Goal: Task Accomplishment & Management: Manage account settings

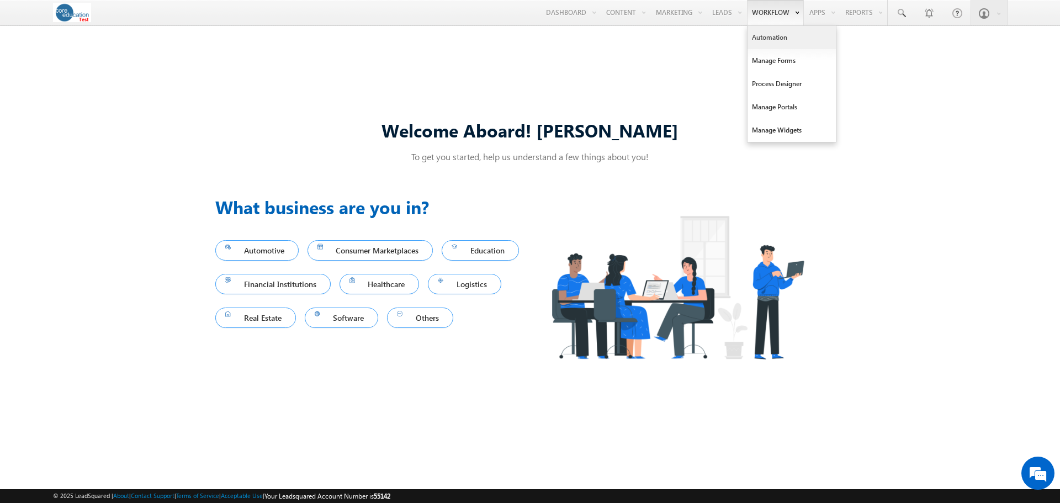
click at [773, 33] on link "Automation" at bounding box center [791, 37] width 88 height 23
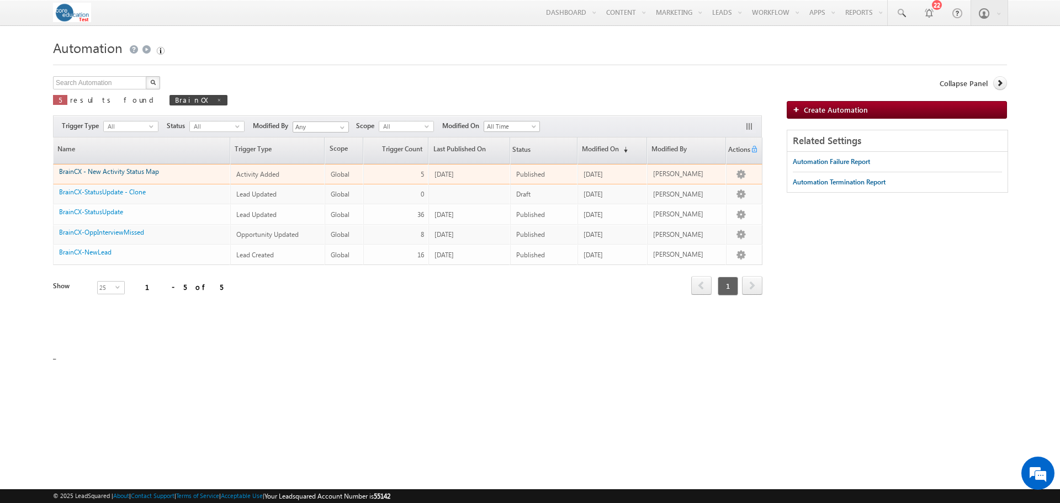
click at [146, 169] on link "BrainCX - New Activity Status Map" at bounding box center [109, 171] width 100 height 8
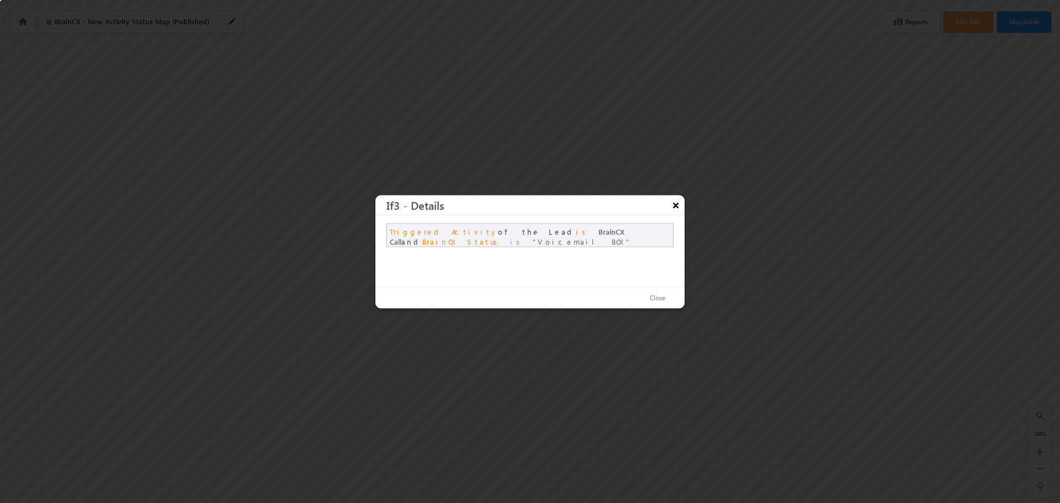
click at [676, 203] on button "×" at bounding box center [676, 204] width 18 height 19
drag, startPoint x: 604, startPoint y: 231, endPoint x: 633, endPoint y: 231, distance: 28.7
click at [579, 236] on span "DNC BCX" at bounding box center [556, 240] width 46 height 9
copy span "DNC BCX"
click at [660, 295] on button "Close" at bounding box center [658, 298] width 38 height 16
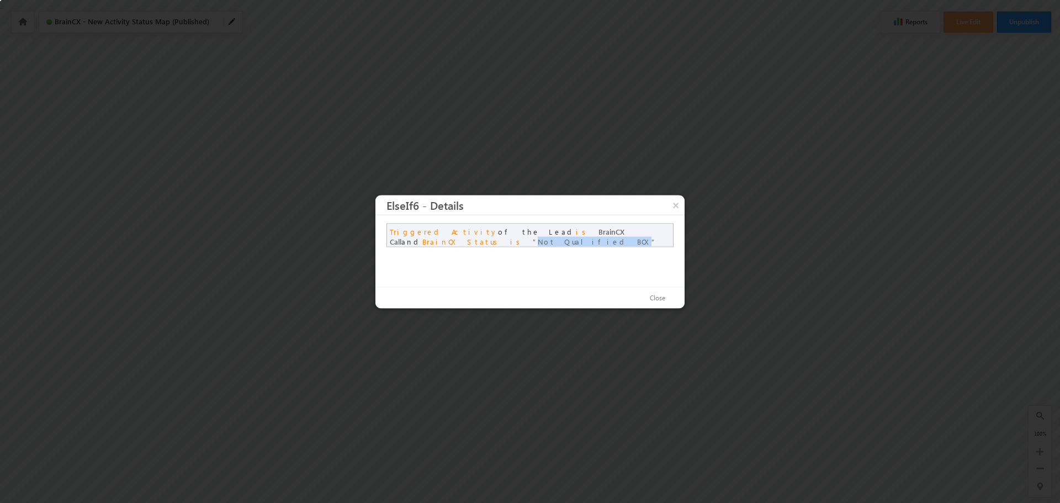
drag, startPoint x: 604, startPoint y: 230, endPoint x: 660, endPoint y: 231, distance: 55.8
click at [656, 236] on span "Not Qualified BCX" at bounding box center [595, 240] width 124 height 9
copy span "Not Qualified BCX"
click at [676, 205] on button "×" at bounding box center [676, 204] width 18 height 19
drag, startPoint x: 604, startPoint y: 229, endPoint x: 509, endPoint y: 242, distance: 95.8
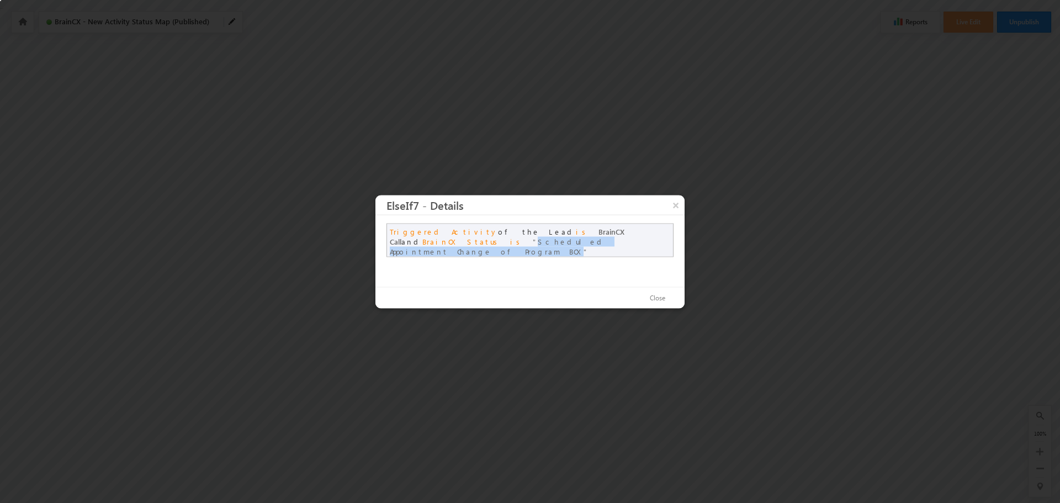
click at [509, 242] on span "Scheduled Appointment Change of Program BCX" at bounding box center [498, 245] width 216 height 19
copy span "Scheduled Appointment Change of Program BCX"
click at [651, 291] on button "Close" at bounding box center [658, 298] width 38 height 16
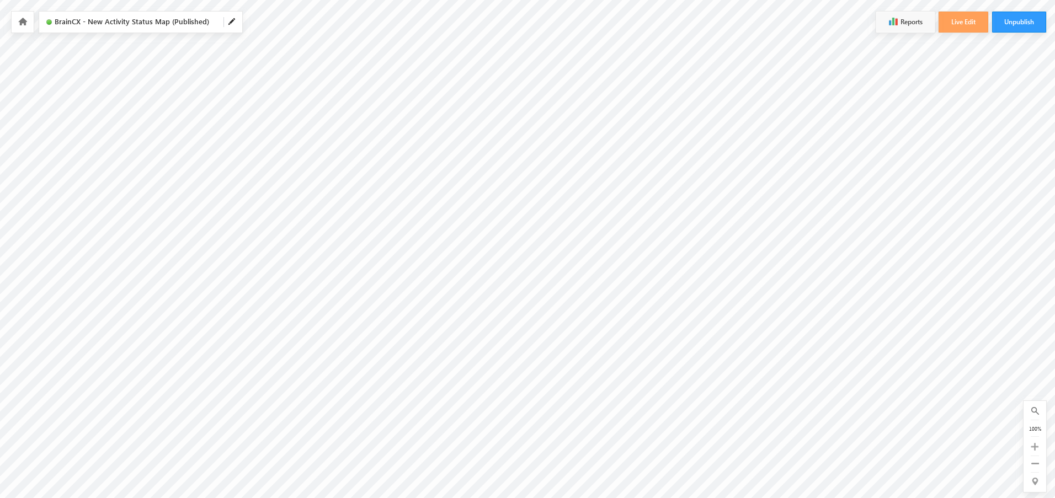
scroll to position [0, 591]
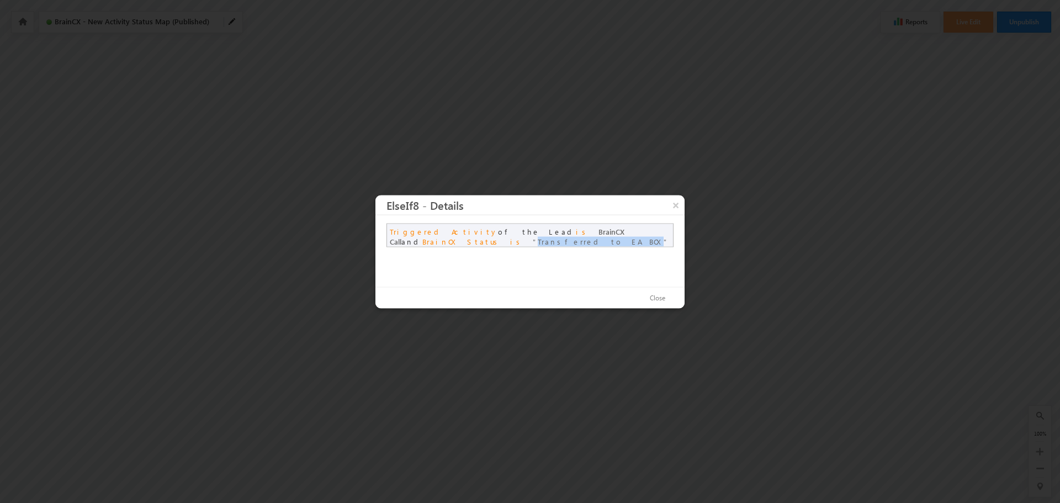
drag, startPoint x: 605, startPoint y: 231, endPoint x: 401, endPoint y: 241, distance: 203.9
click at [533, 241] on span "Transferred to EA BCX" at bounding box center [601, 240] width 136 height 9
copy span "Transferred to EA BCX"
click at [653, 300] on button "Close" at bounding box center [658, 298] width 38 height 16
drag, startPoint x: 604, startPoint y: 230, endPoint x: 445, endPoint y: 245, distance: 159.7
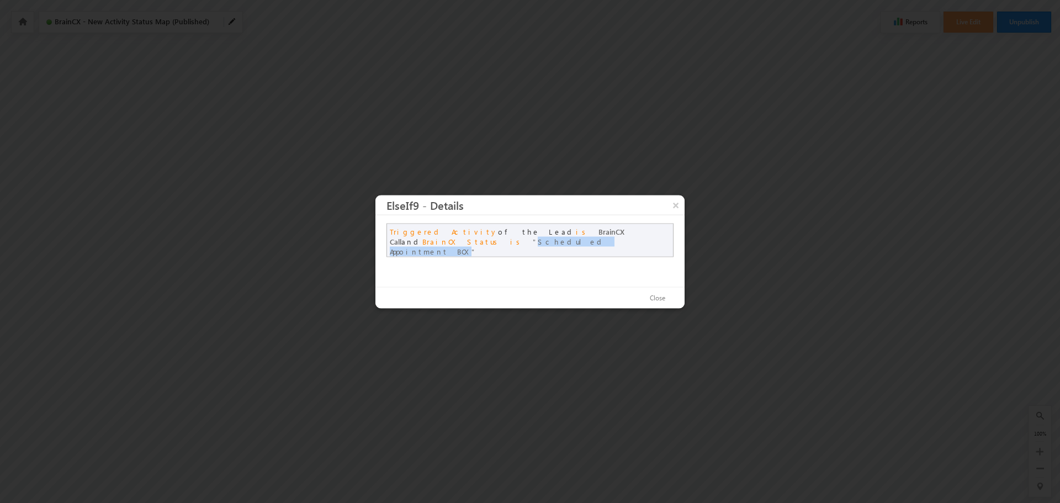
click at [445, 245] on span "Scheduled Appointment BCX" at bounding box center [498, 245] width 216 height 19
copy span "Scheduled Appointment BCX"
click at [655, 299] on button "Close" at bounding box center [658, 298] width 38 height 16
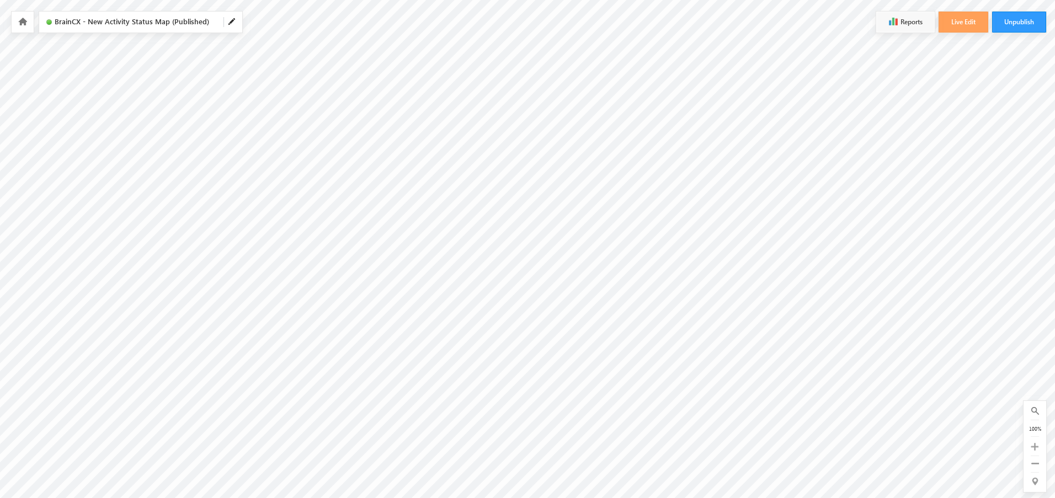
scroll to position [0, 1400]
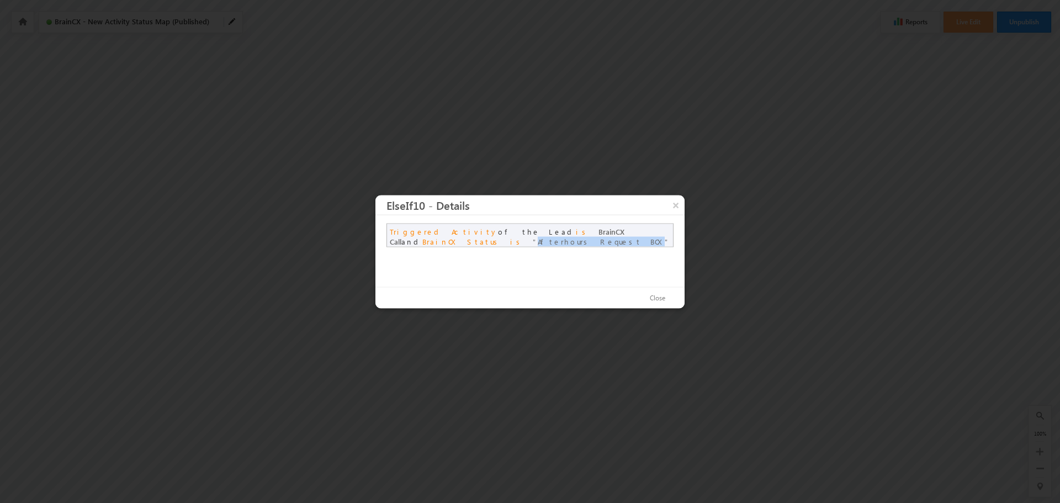
drag, startPoint x: 603, startPoint y: 231, endPoint x: 401, endPoint y: 238, distance: 201.6
click at [533, 238] on span "Afterhours Request BCX" at bounding box center [601, 240] width 137 height 9
copy span "Afterhours Request BCX"
click at [650, 299] on button "Close" at bounding box center [658, 298] width 38 height 16
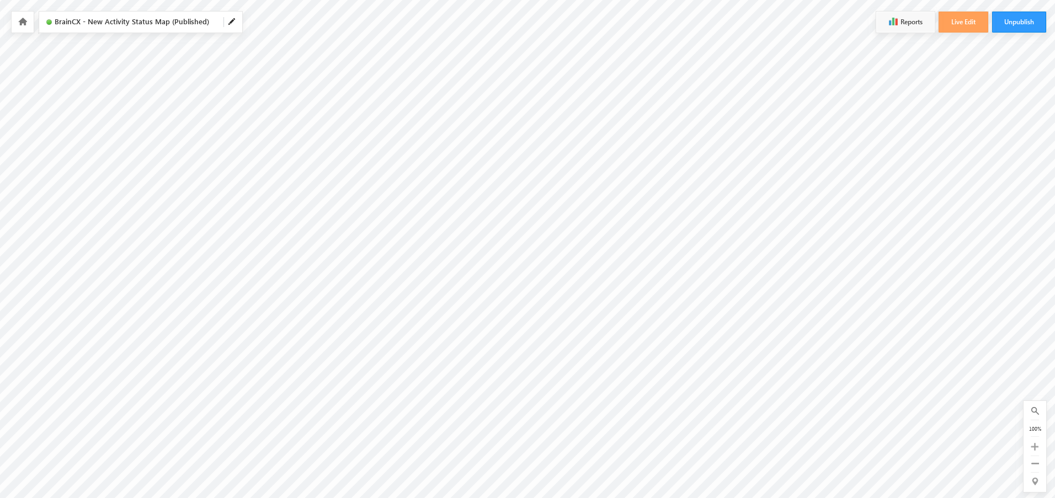
scroll to position [55, 1400]
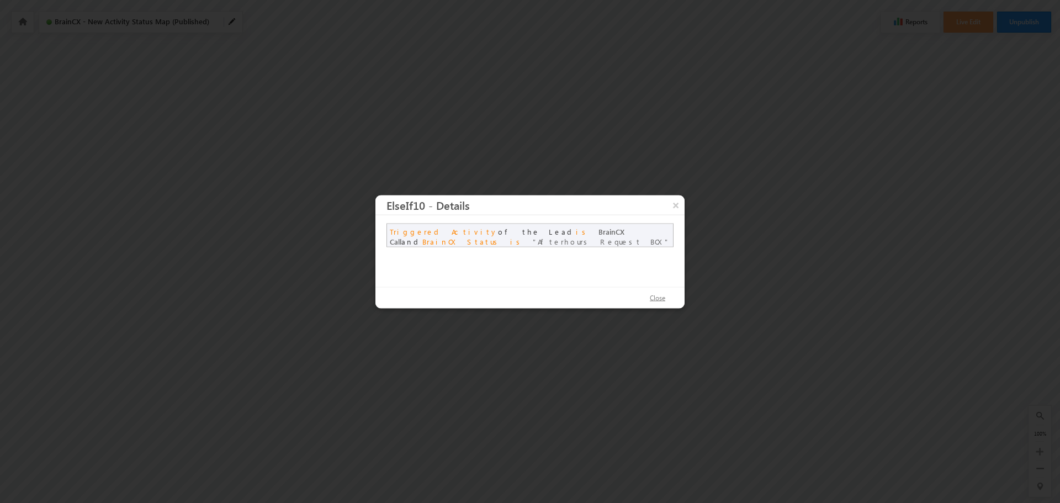
click at [660, 295] on button "Close" at bounding box center [658, 298] width 38 height 16
drag, startPoint x: 604, startPoint y: 231, endPoint x: 663, endPoint y: 232, distance: 59.1
click at [655, 236] on span "Not Interested BCX" at bounding box center [594, 240] width 122 height 9
copy span "Not Interested BCX"
click at [652, 295] on button "Close" at bounding box center [658, 298] width 38 height 16
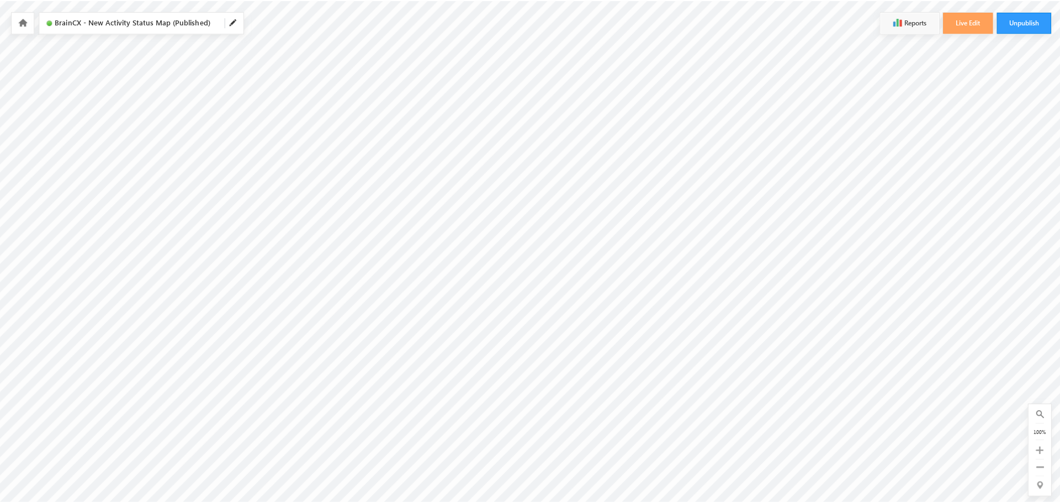
scroll to position [55, 0]
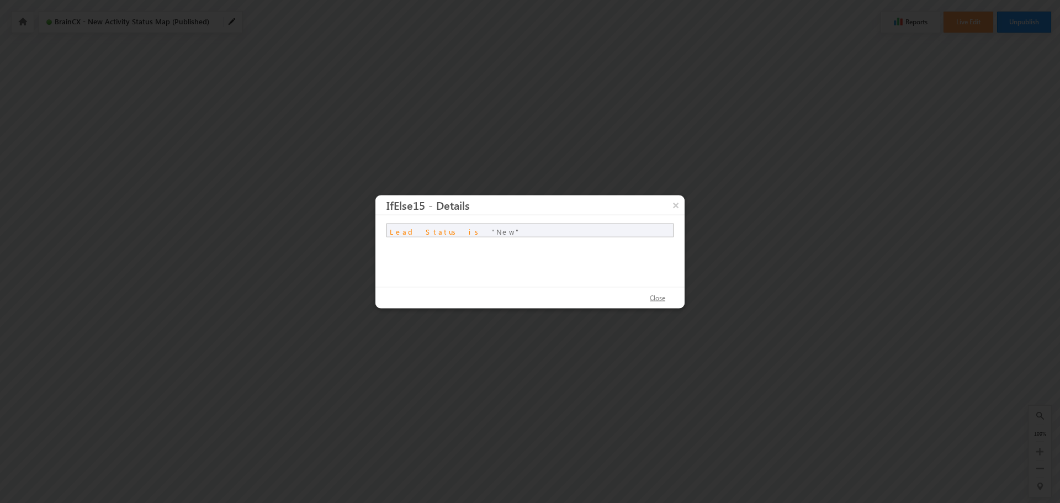
click at [661, 296] on button "Close" at bounding box center [658, 298] width 38 height 16
click at [660, 304] on button "Close" at bounding box center [658, 298] width 38 height 16
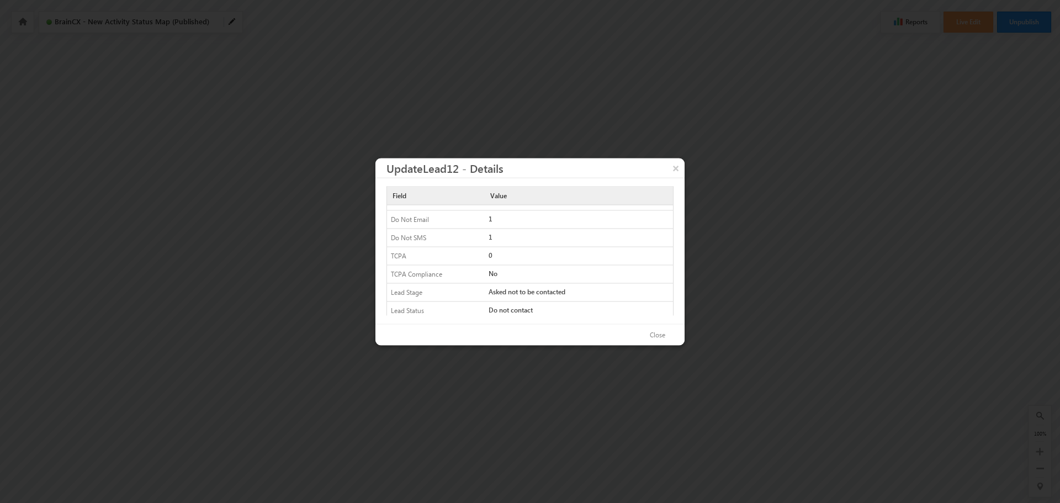
scroll to position [17, 0]
click at [677, 164] on button "×" at bounding box center [676, 167] width 18 height 19
click at [677, 163] on button "×" at bounding box center [676, 167] width 18 height 19
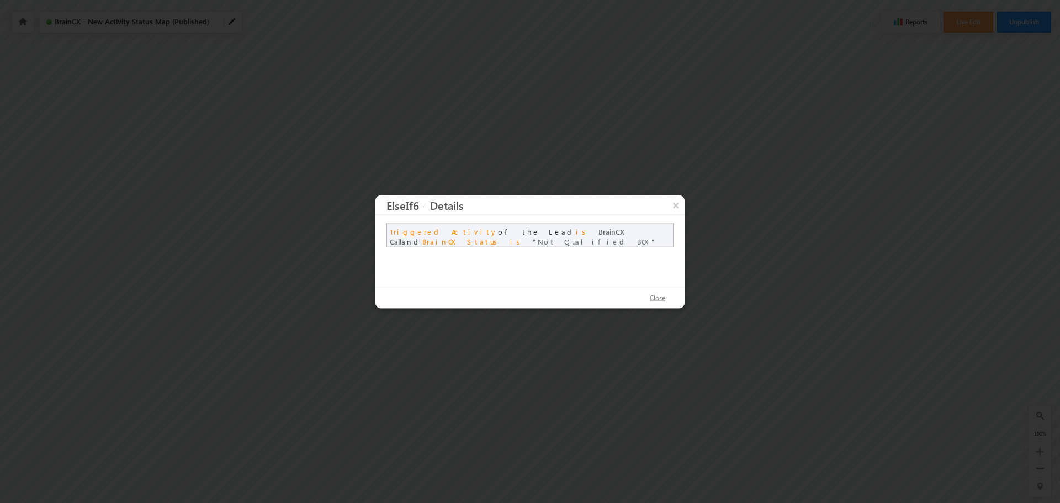
click at [652, 296] on button "Close" at bounding box center [658, 298] width 38 height 16
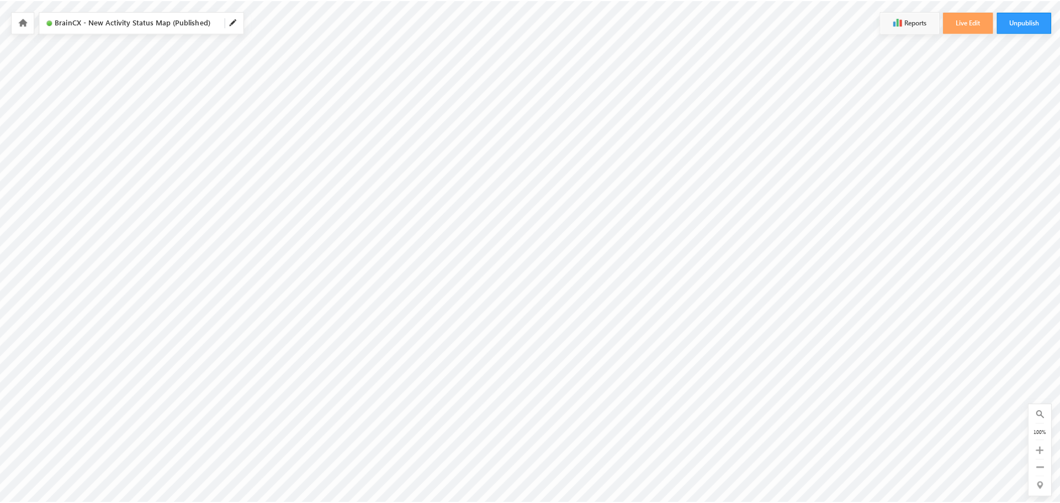
scroll to position [160, 349]
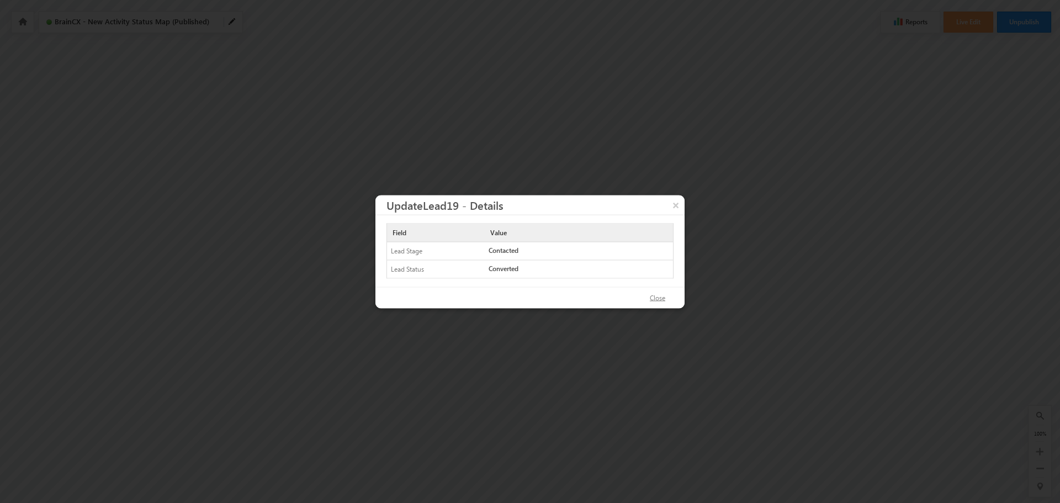
click at [656, 296] on button "Close" at bounding box center [658, 298] width 38 height 16
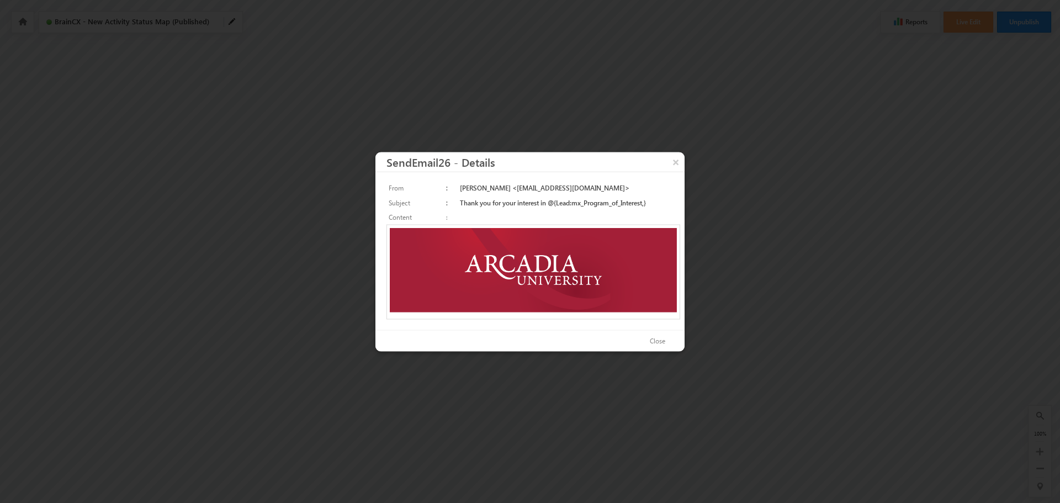
scroll to position [0, 0]
drag, startPoint x: 452, startPoint y: 203, endPoint x: 650, endPoint y: 201, distance: 198.2
click at [650, 201] on td "Thank you for your interest in @{Lead:mx_Program_of_Interest,}" at bounding box center [566, 202] width 216 height 15
copy td "Thank you for your interest in @{Lead:mx_Program_of_Interest,}"
click at [679, 162] on button "×" at bounding box center [676, 161] width 18 height 19
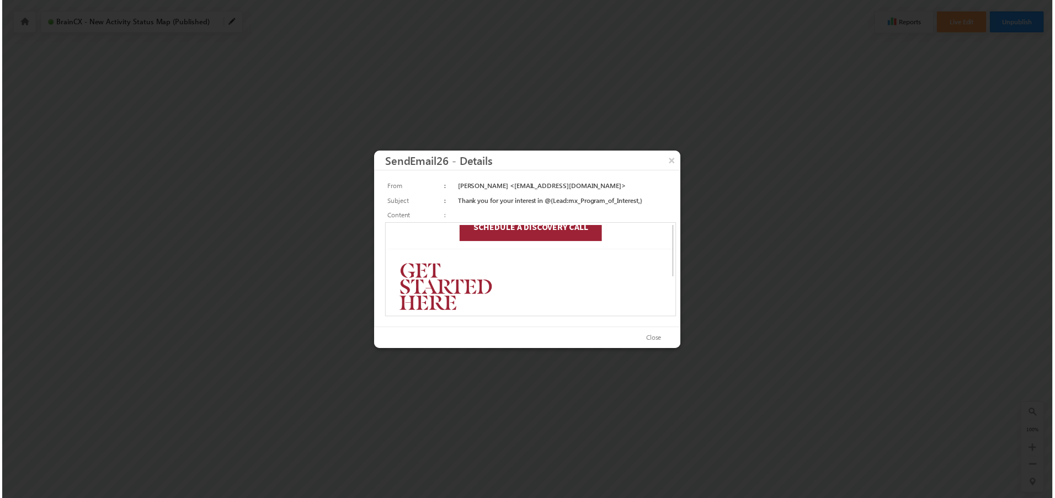
scroll to position [166, 0]
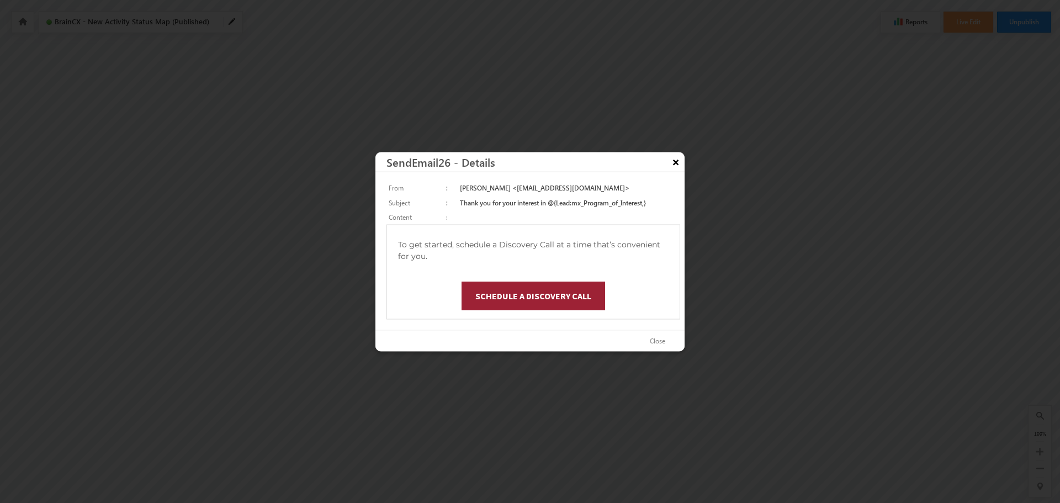
click at [674, 163] on button "×" at bounding box center [676, 161] width 18 height 19
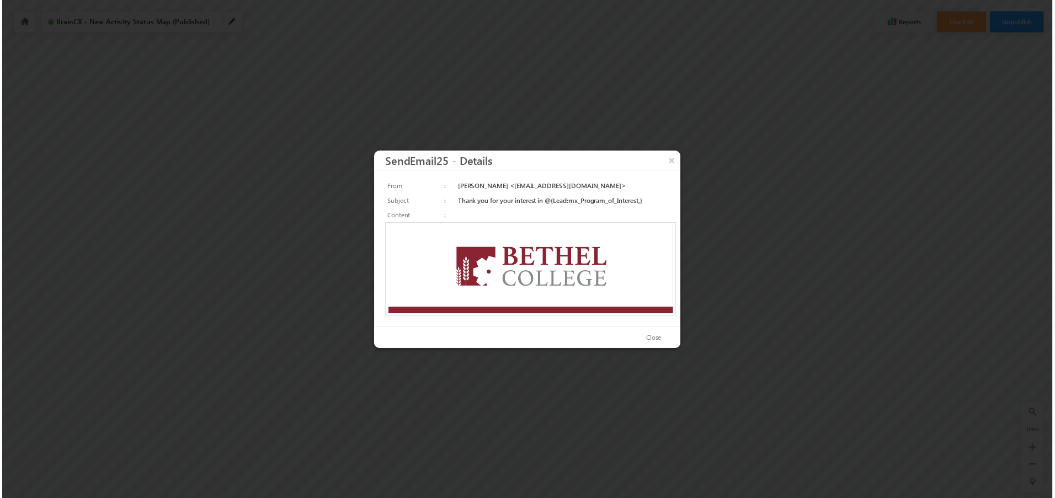
scroll to position [0, 0]
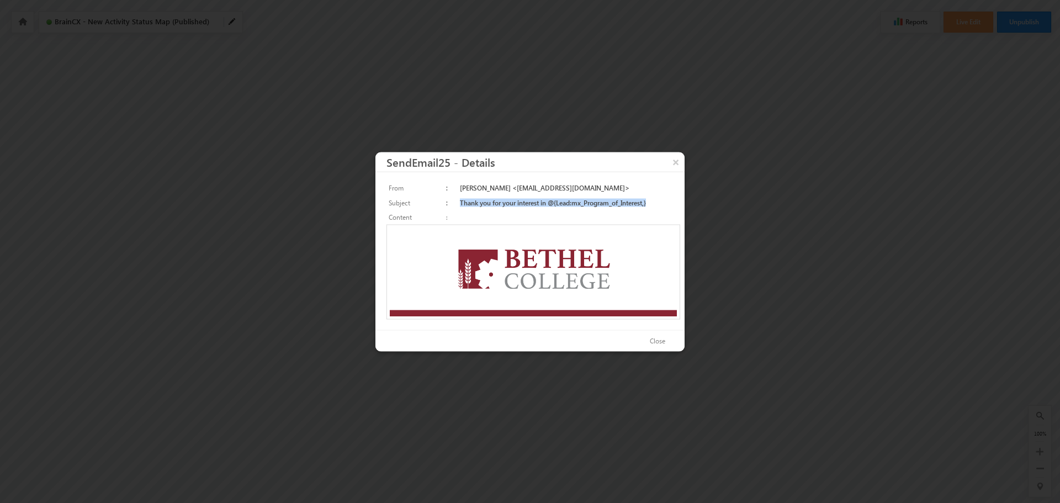
drag, startPoint x: 452, startPoint y: 201, endPoint x: 646, endPoint y: 203, distance: 193.7
click at [646, 203] on td "Thank you for your interest in @{Lead:mx_Program_of_Interest,}" at bounding box center [566, 202] width 216 height 15
copy td "Thank you for your interest in @{Lead:mx_Program_of_Interest,}"
click at [674, 163] on button "×" at bounding box center [676, 161] width 18 height 19
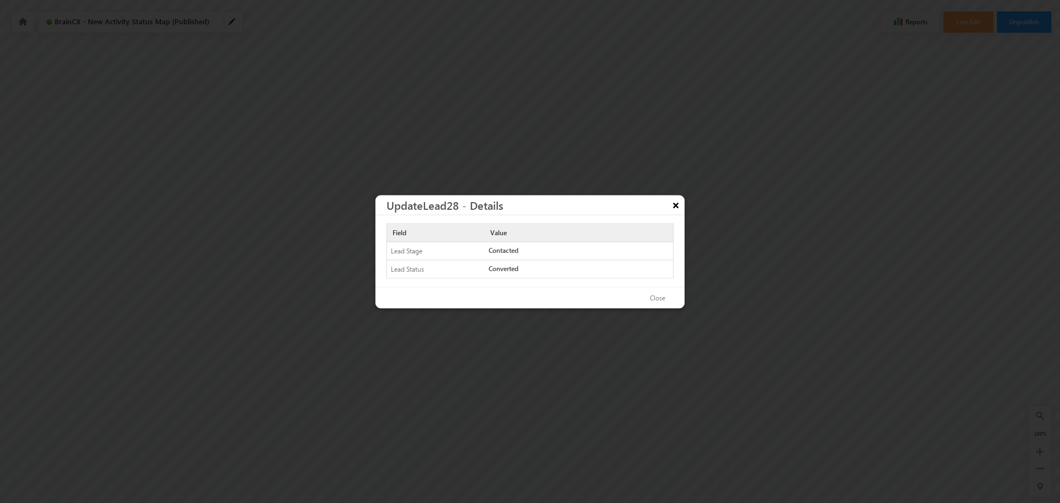
click at [674, 203] on button "×" at bounding box center [676, 204] width 18 height 19
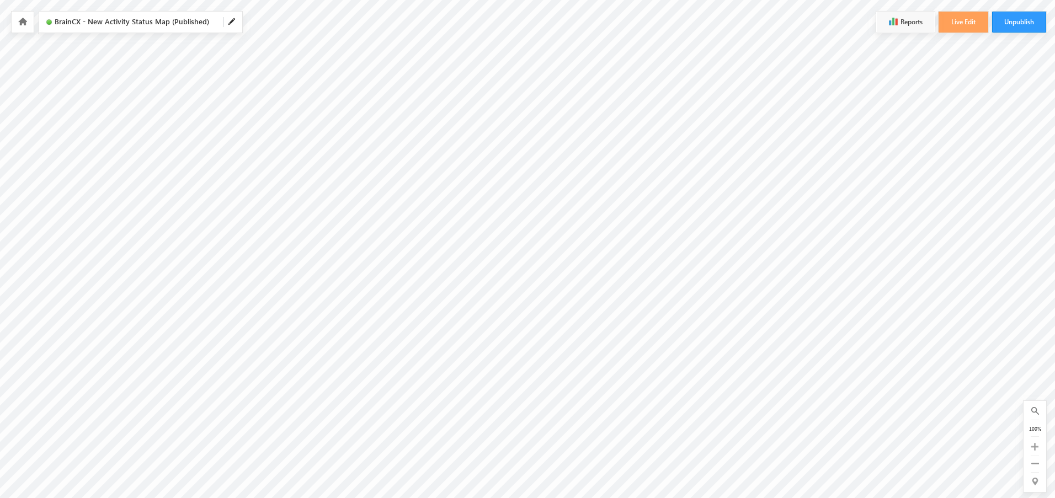
scroll to position [0, 349]
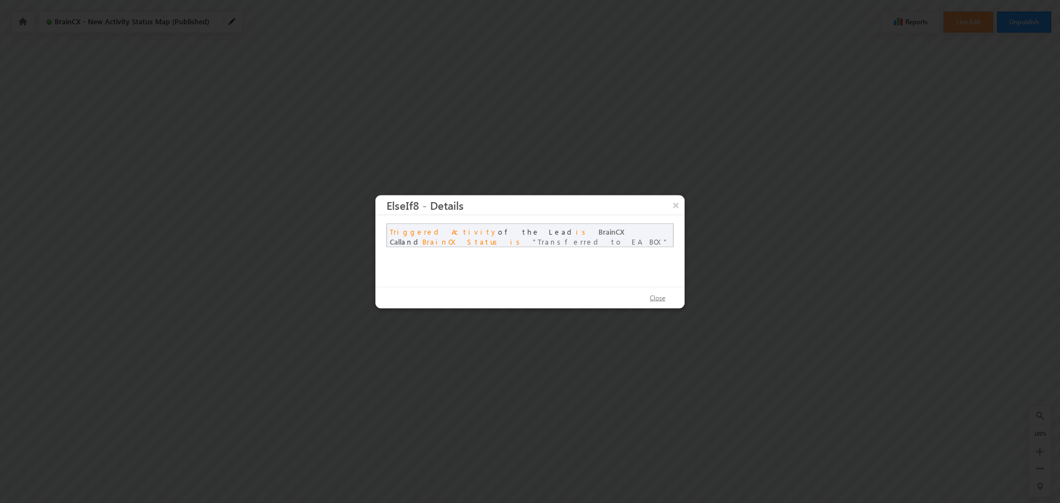
click at [650, 297] on button "Close" at bounding box center [658, 298] width 38 height 16
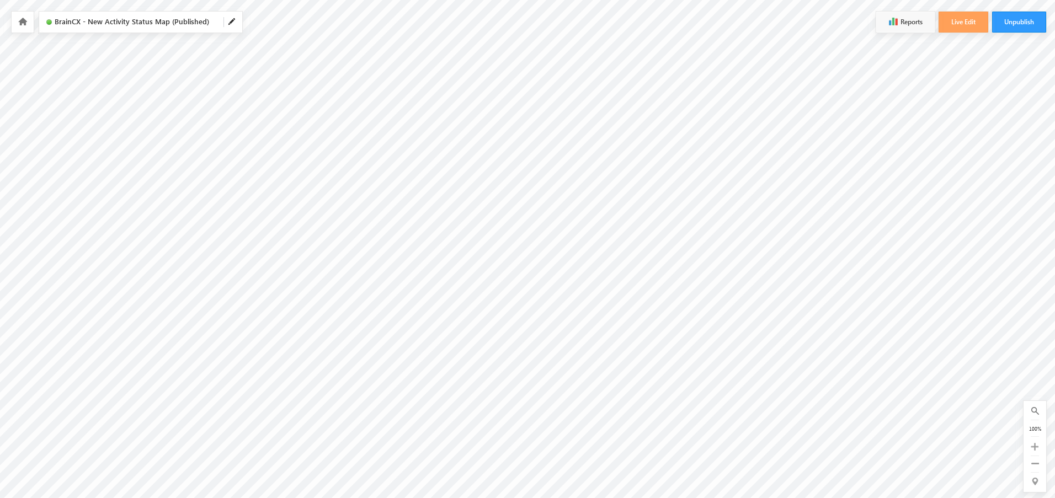
scroll to position [110, 985]
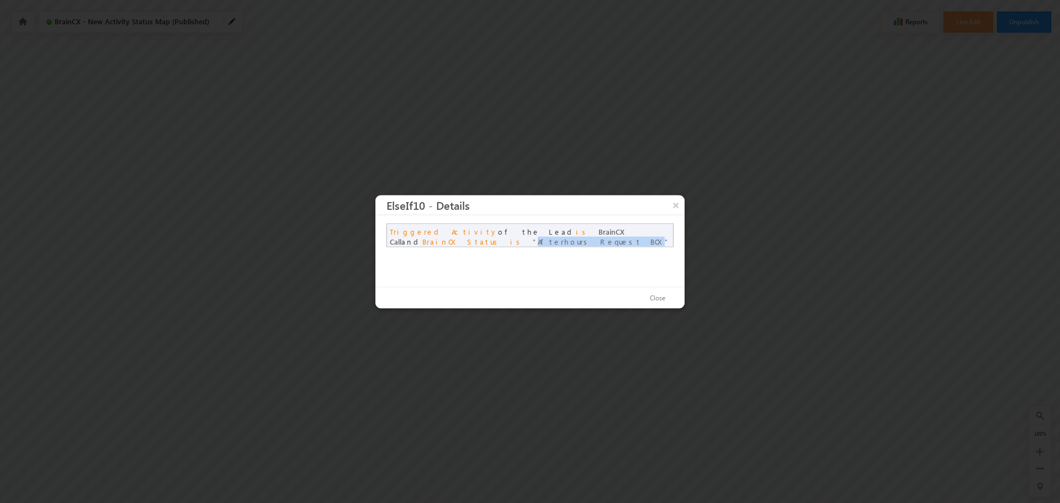
drag, startPoint x: 604, startPoint y: 230, endPoint x: 403, endPoint y: 242, distance: 201.3
click at [533, 242] on span "Afterhours Request BCX" at bounding box center [601, 240] width 137 height 9
copy span "Afterhours Request BCX"
click at [677, 208] on button "×" at bounding box center [676, 204] width 18 height 19
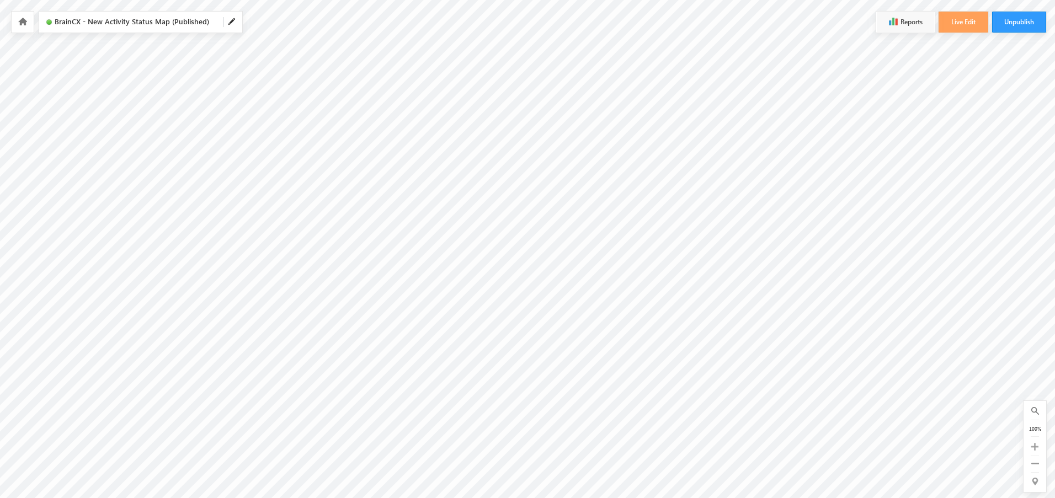
scroll to position [55, 461]
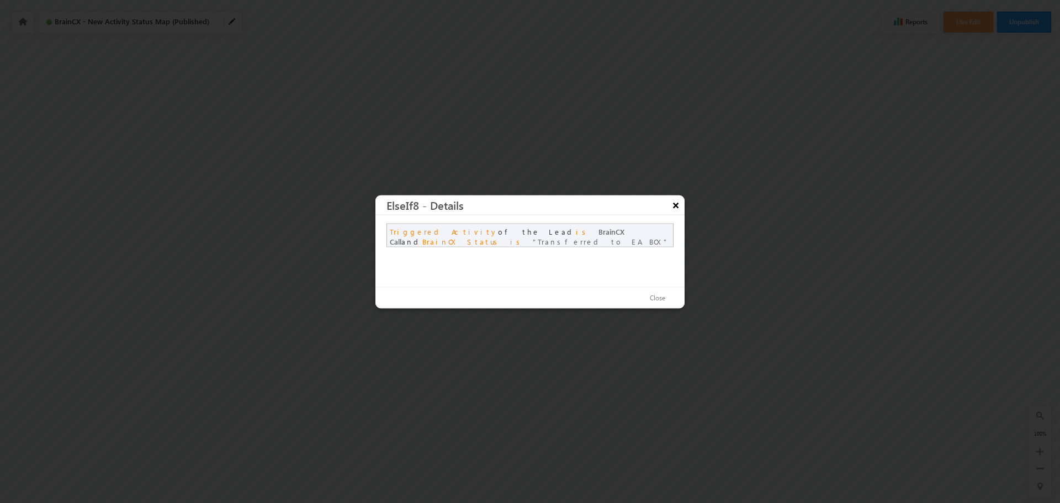
click at [674, 203] on button "×" at bounding box center [676, 204] width 18 height 19
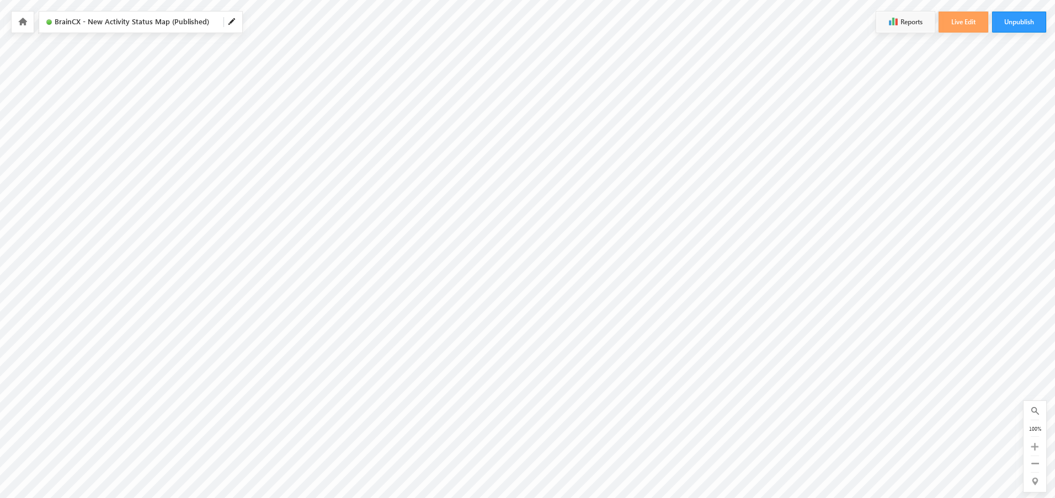
scroll to position [55, 0]
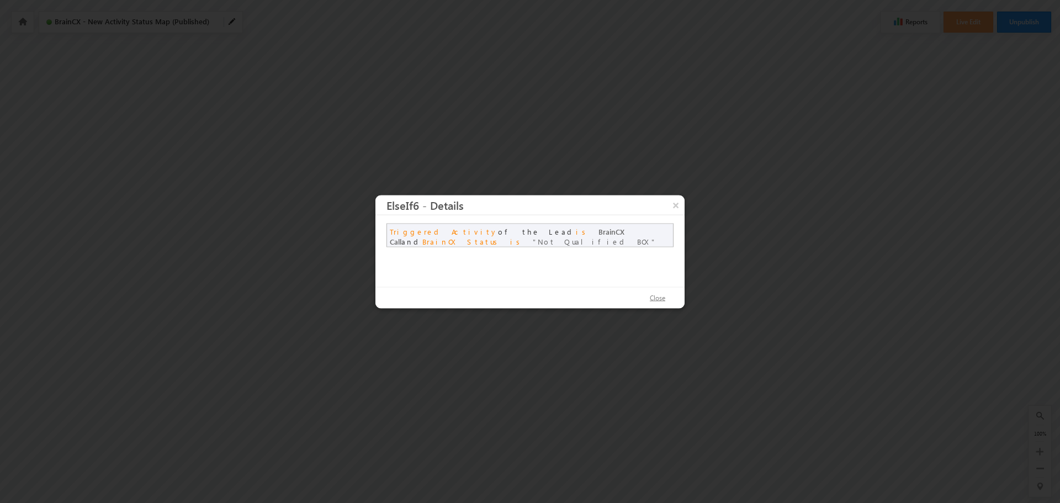
click at [650, 292] on button "Close" at bounding box center [658, 298] width 38 height 16
click at [662, 297] on button "Close" at bounding box center [658, 298] width 38 height 16
click at [662, 291] on button "Close" at bounding box center [658, 298] width 38 height 16
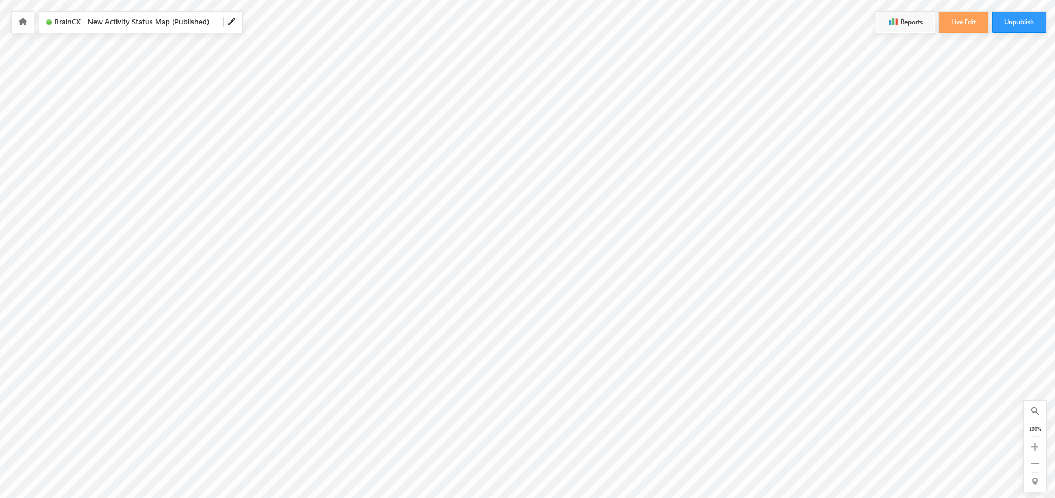
scroll to position [55, 479]
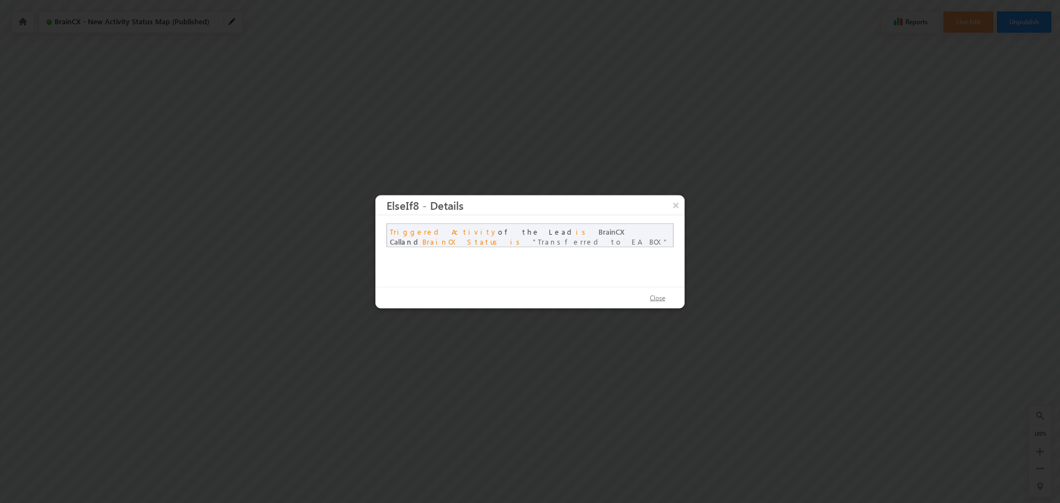
click at [647, 300] on button "Close" at bounding box center [658, 298] width 38 height 16
click at [666, 299] on button "Close" at bounding box center [658, 298] width 38 height 16
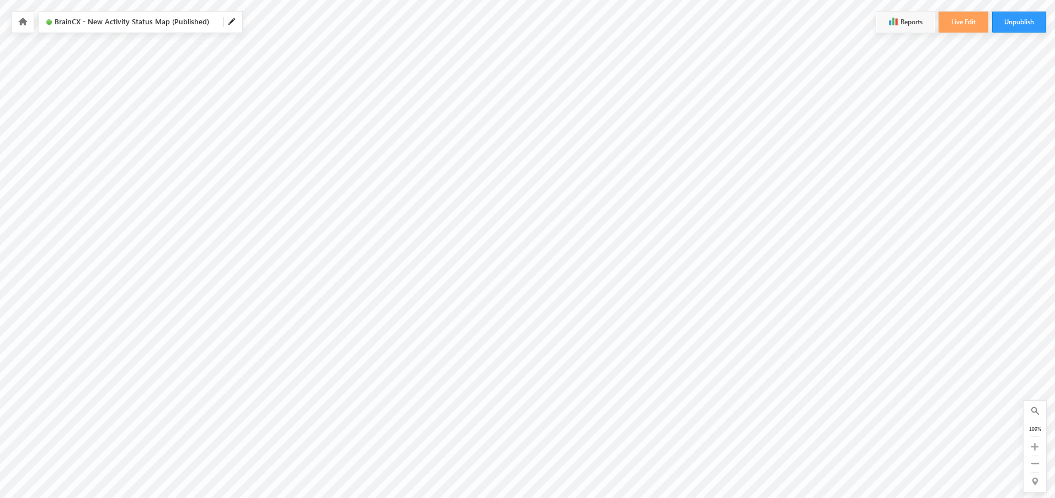
scroll to position [55, 858]
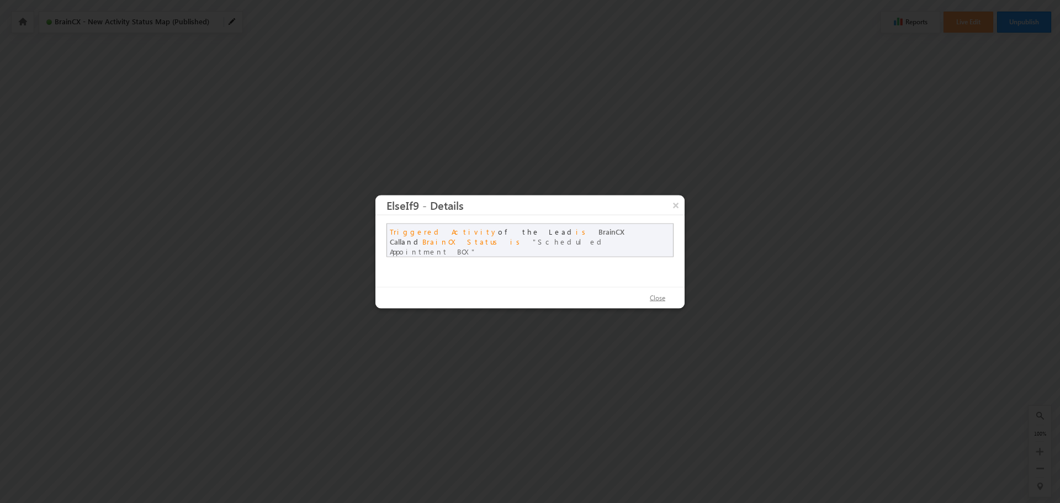
click at [649, 300] on button "Close" at bounding box center [658, 298] width 38 height 16
click at [648, 299] on button "Close" at bounding box center [658, 298] width 38 height 16
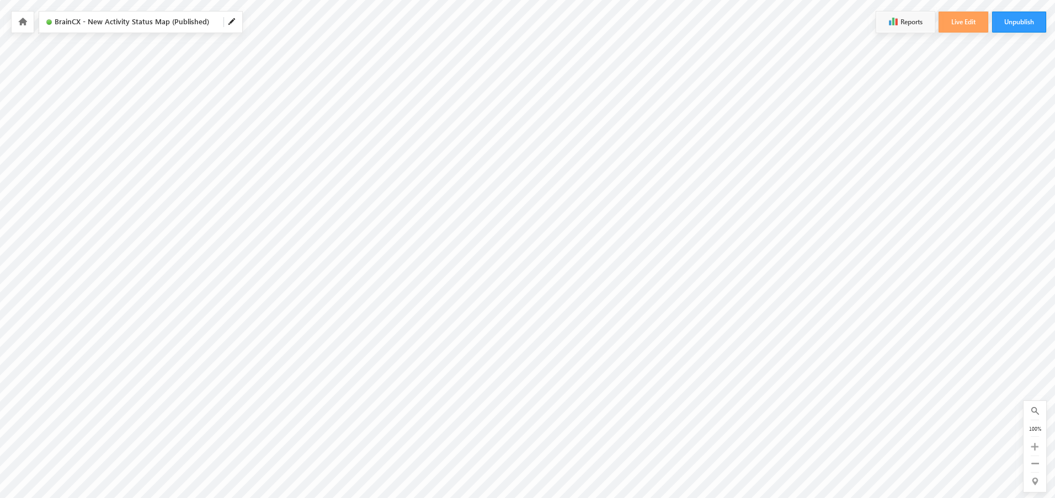
scroll to position [55, 1306]
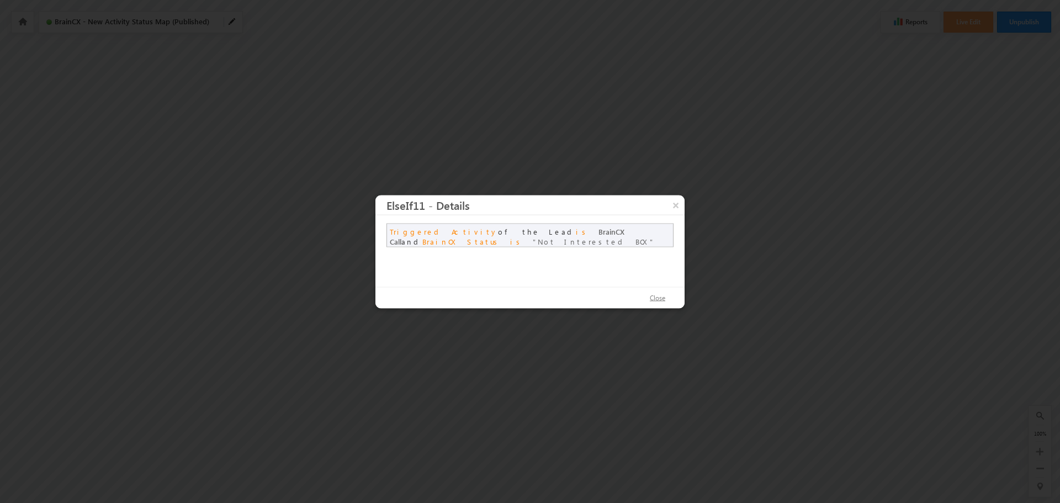
click at [662, 300] on button "Close" at bounding box center [658, 298] width 38 height 16
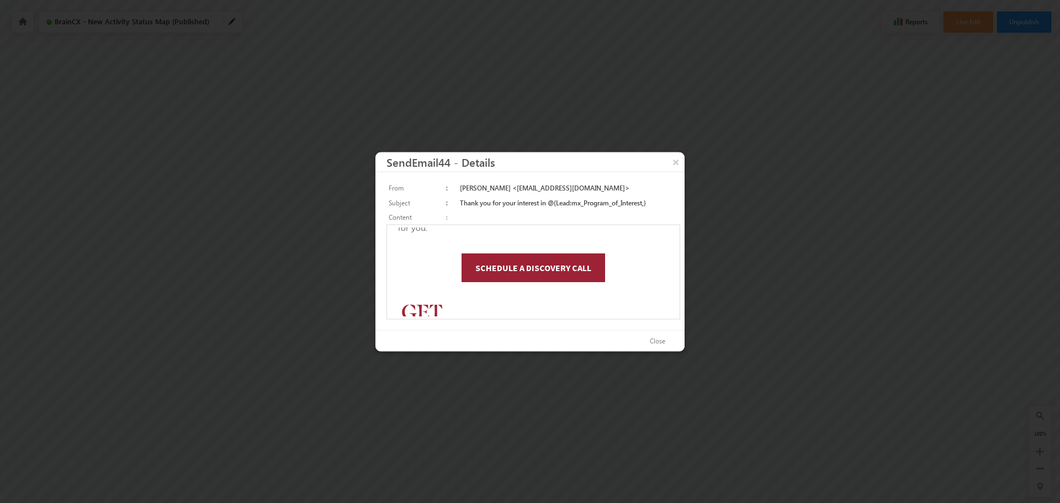
scroll to position [221, 0]
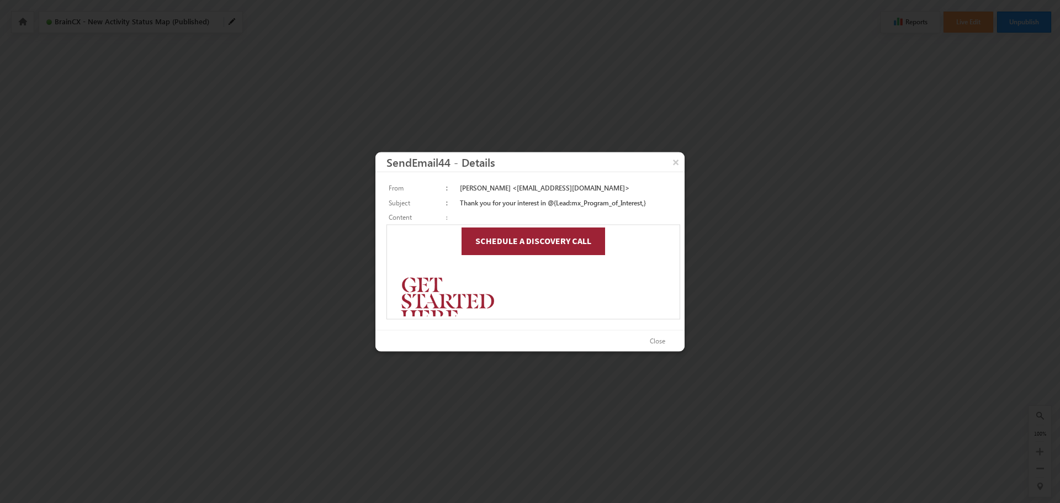
click at [539, 242] on span "SCHEDULE A DISCOVERY CALL" at bounding box center [530, 236] width 116 height 11
click at [674, 160] on button "×" at bounding box center [676, 161] width 18 height 19
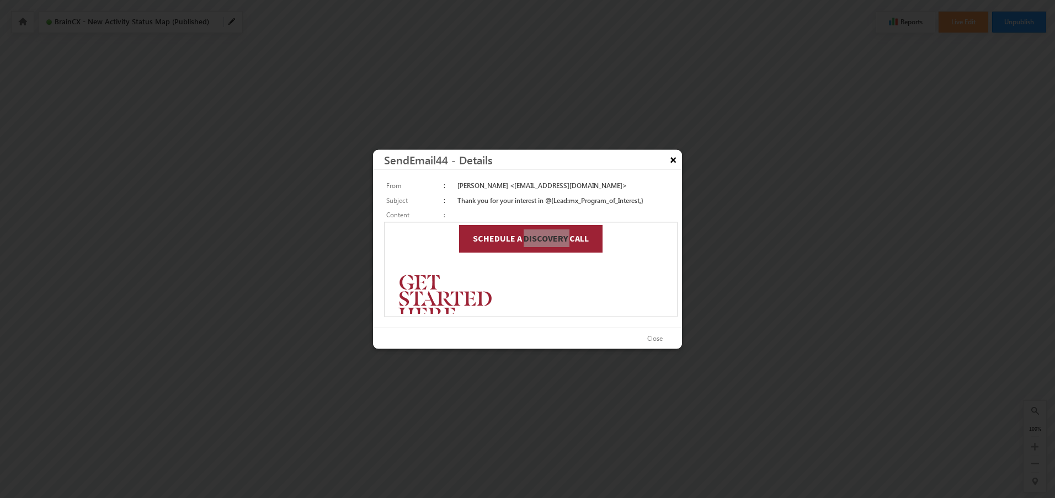
scroll to position [0, 0]
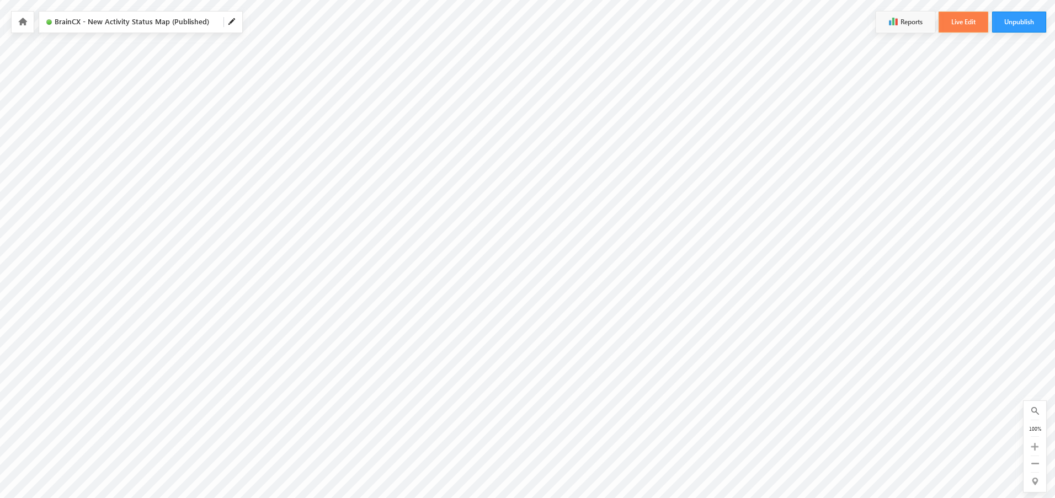
click at [964, 13] on button "Live Edit" at bounding box center [964, 22] width 50 height 21
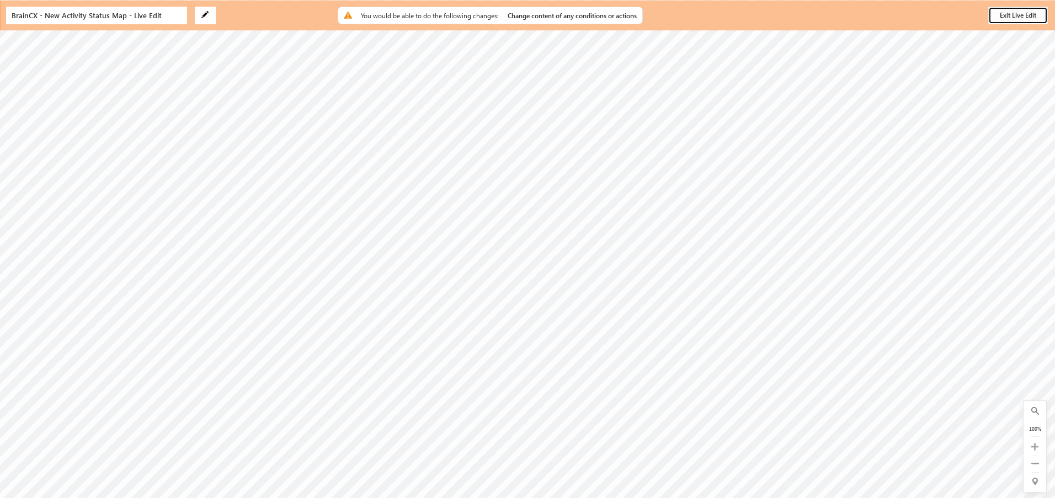
click at [1004, 18] on button "Exit Live Edit" at bounding box center [1019, 16] width 60 height 18
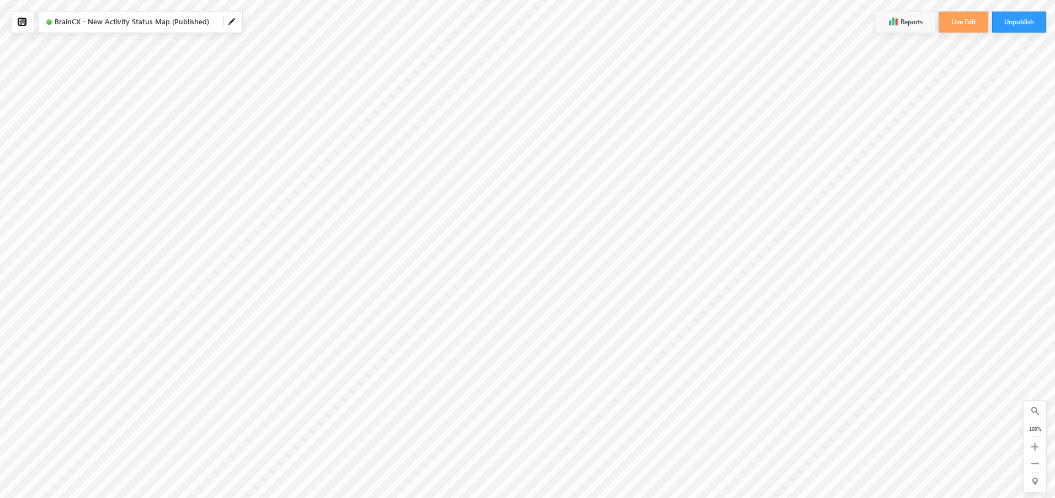
click at [23, 18] on icon at bounding box center [22, 22] width 9 height 8
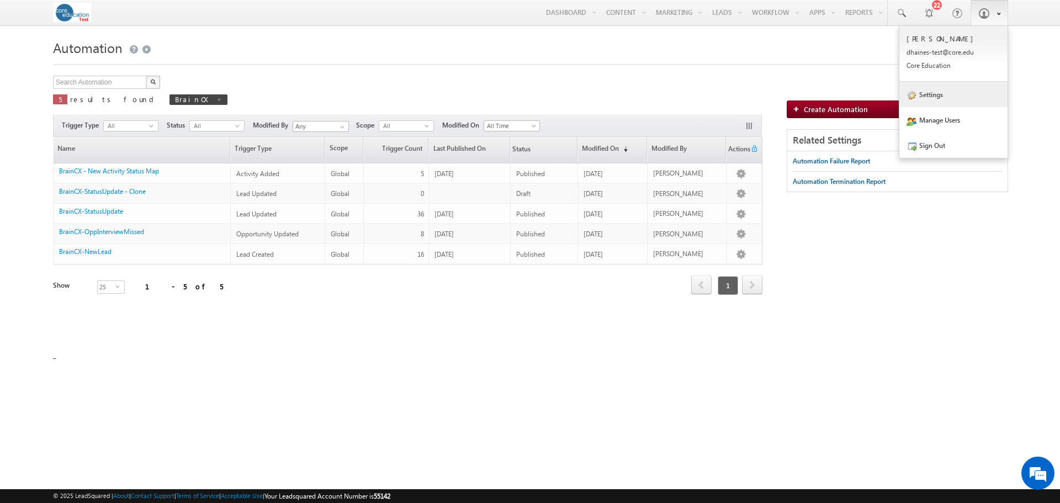
click at [926, 97] on link "Settings" at bounding box center [953, 94] width 108 height 25
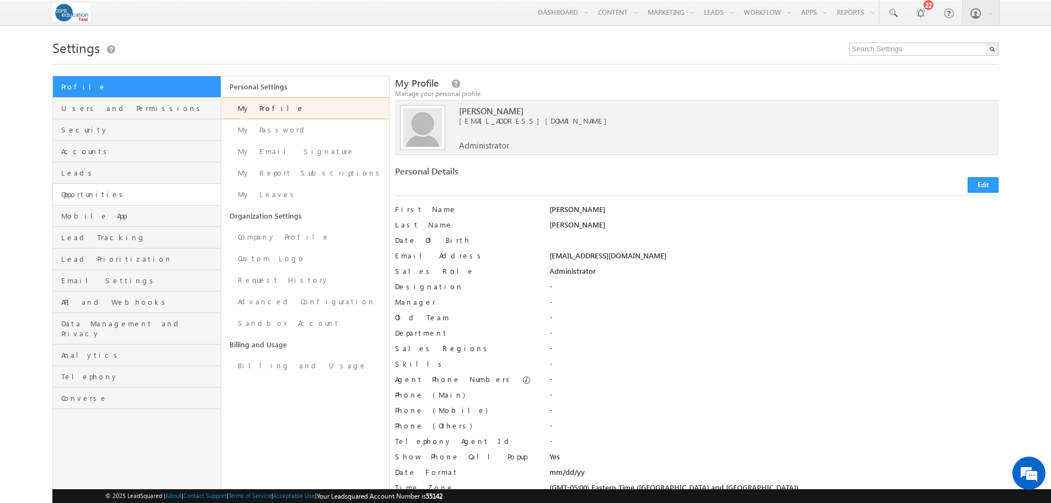
click at [94, 202] on link "Opportunities" at bounding box center [136, 195] width 167 height 22
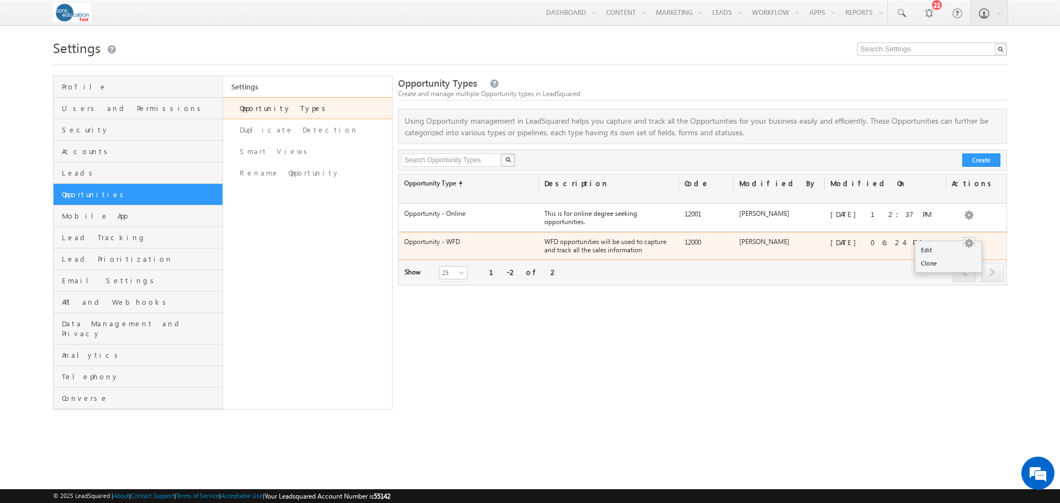
click at [960, 245] on link "Edit" at bounding box center [948, 249] width 66 height 13
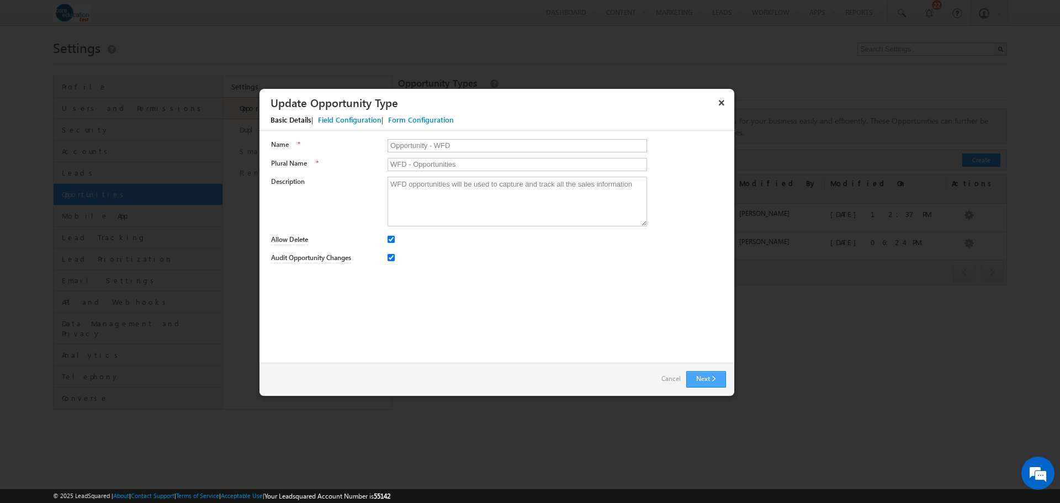
click at [709, 376] on button "Next" at bounding box center [706, 379] width 40 height 17
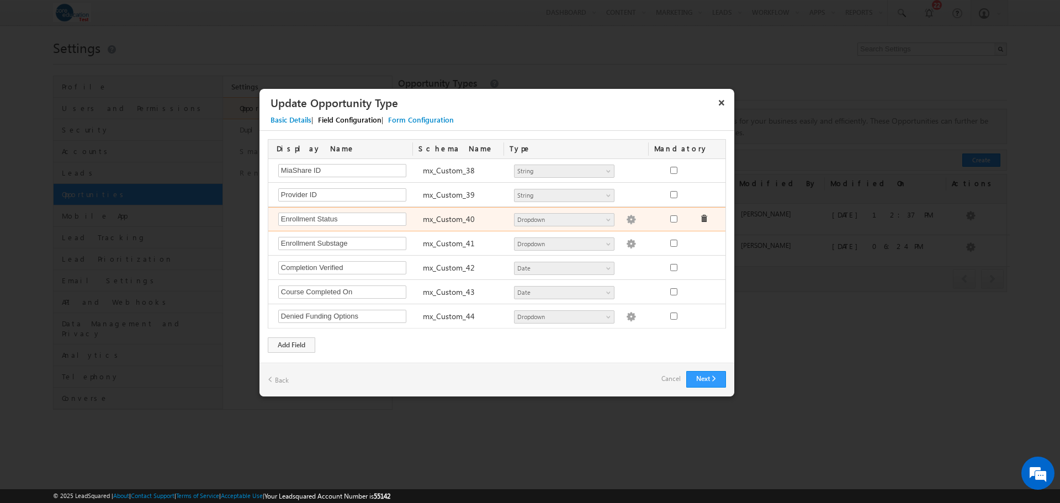
click at [626, 221] on img at bounding box center [631, 220] width 10 height 10
type textarea "Pending Enrolled Active Withdrawal Cancelled Completed"
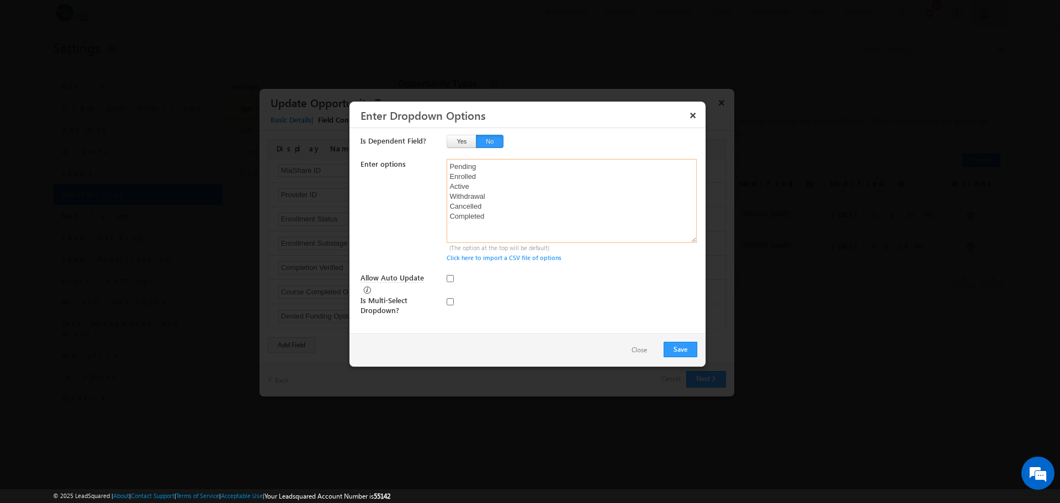
click at [449, 167] on textarea "Pending Enrolled Active Withdrawal Cancelled Completed" at bounding box center [572, 201] width 250 height 84
click at [677, 347] on button "Save" at bounding box center [680, 349] width 34 height 15
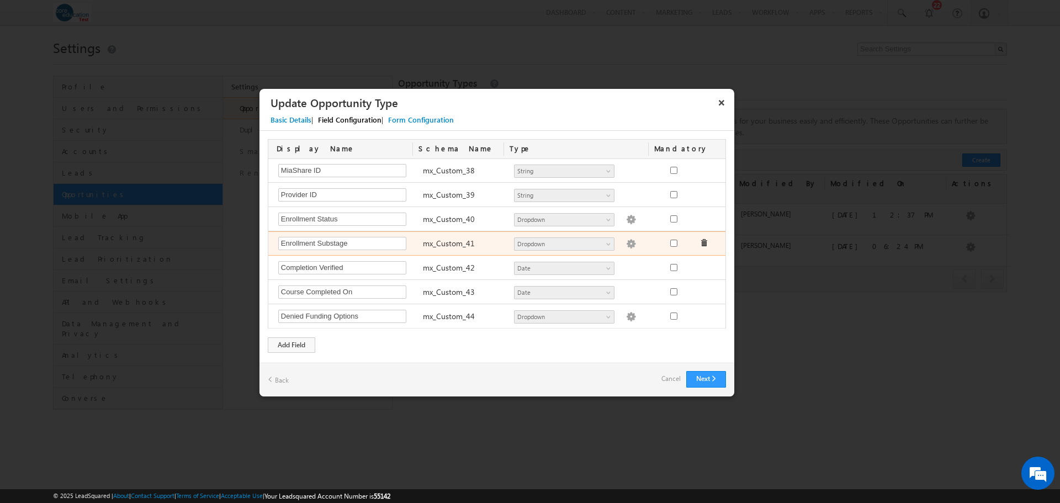
click at [626, 246] on img at bounding box center [631, 244] width 10 height 10
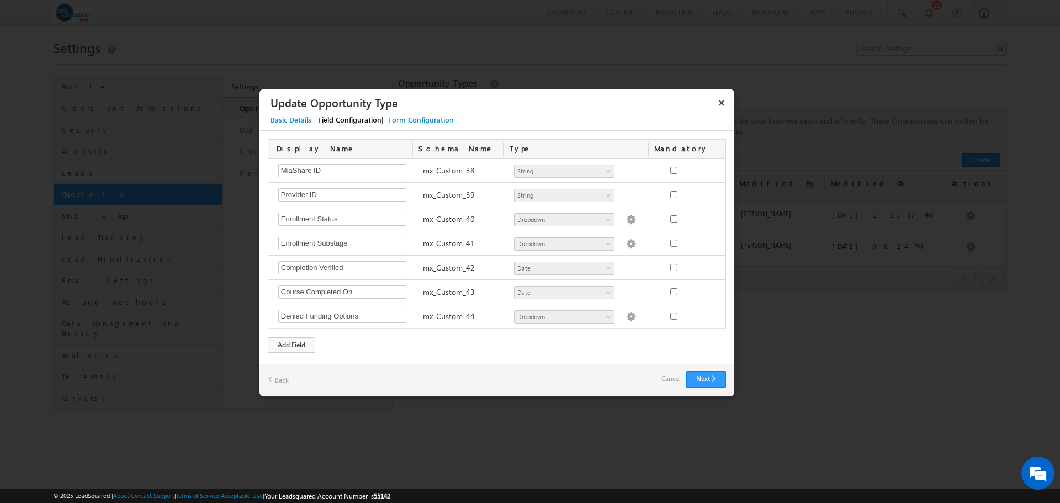
type textarea "Pending Enrollment Active Student At Risk Future Start Pending Clinicals Placed…"
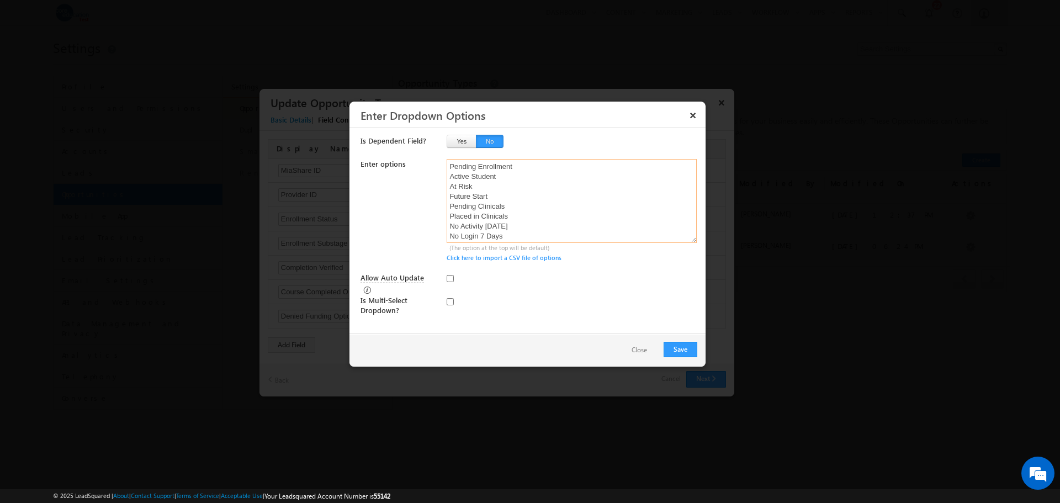
click at [448, 167] on textarea "Pending Enrollment Active Student At Risk Future Start Pending Clinicals Placed…" at bounding box center [572, 201] width 250 height 84
type textarea "Pending Enrollment Active Student At Risk Future Start Pending Clinicals Placed…"
click at [677, 350] on button "Save" at bounding box center [680, 349] width 34 height 15
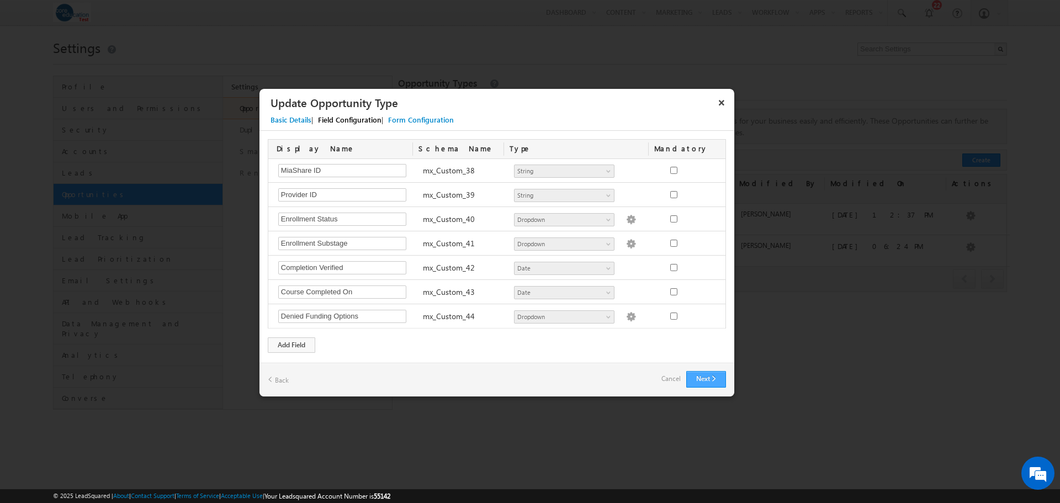
click at [710, 374] on button "Next" at bounding box center [706, 379] width 40 height 17
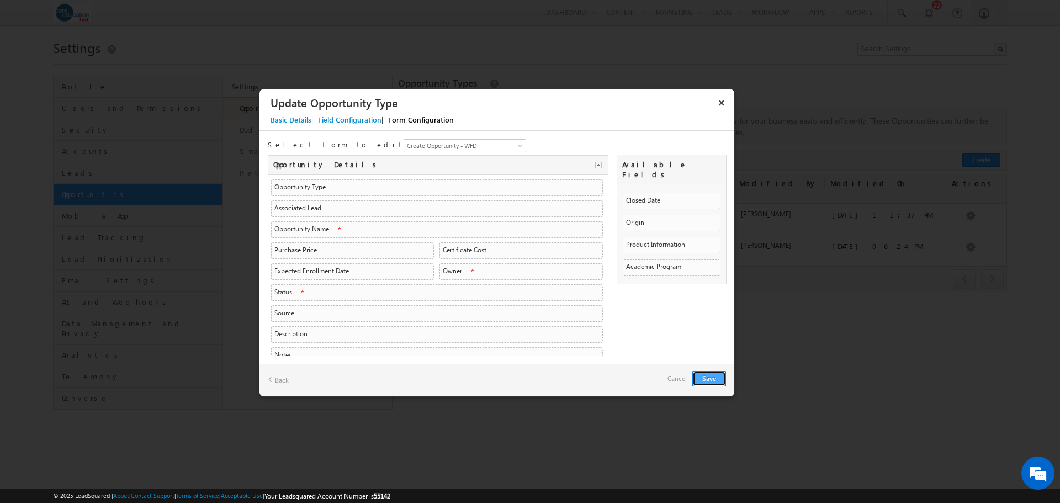
click at [704, 376] on button "Save" at bounding box center [709, 378] width 34 height 15
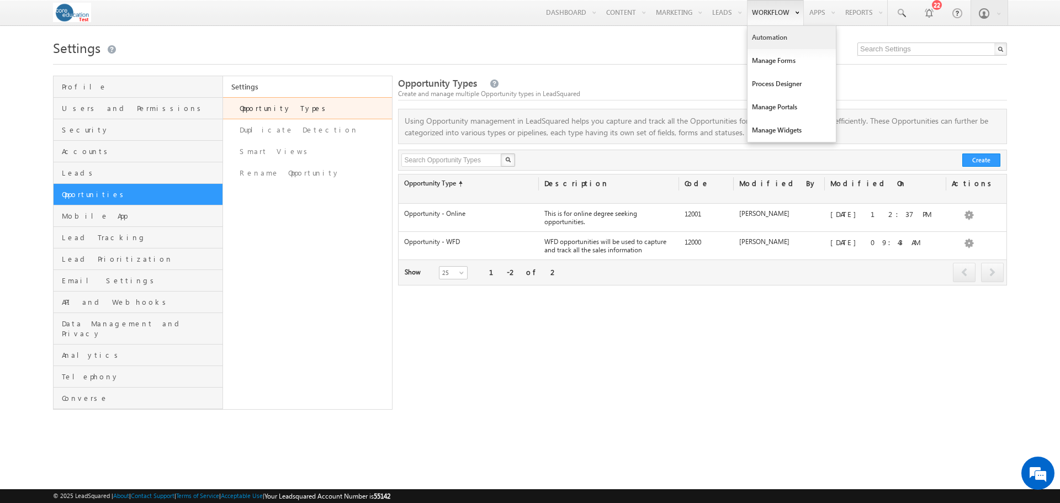
click at [763, 40] on link "Automation" at bounding box center [791, 37] width 88 height 23
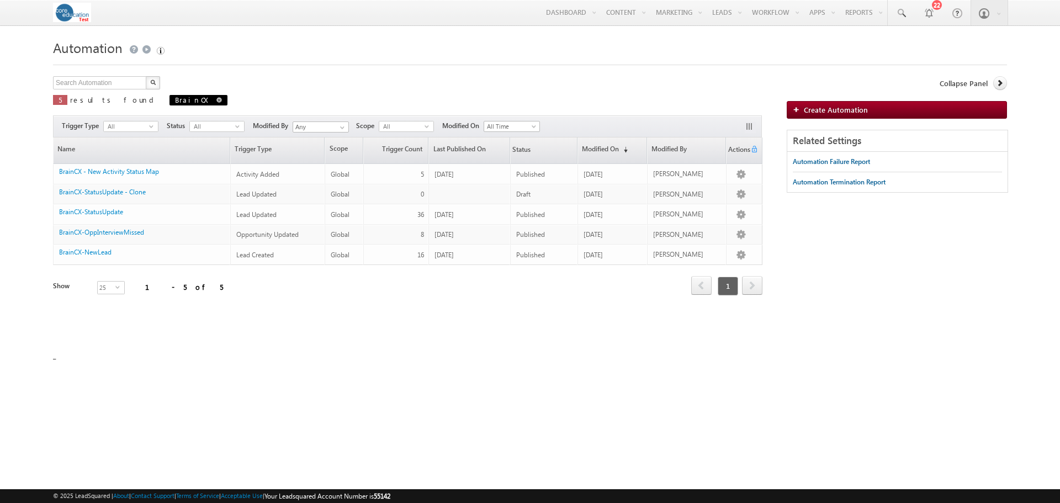
click at [216, 100] on span at bounding box center [219, 100] width 6 height 6
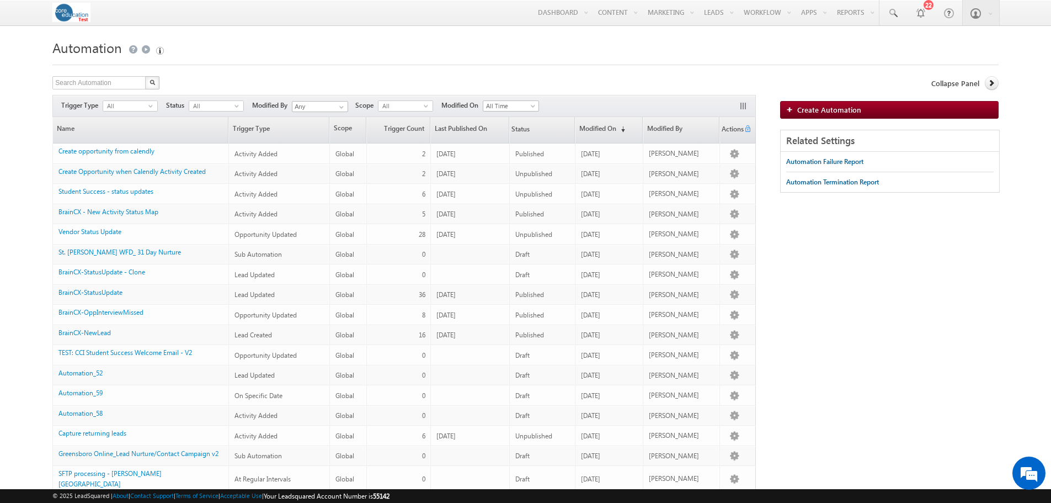
click at [104, 76] on form "Automation Create Automation Search Automation X 185 results found Actions Sele…" at bounding box center [525, 387] width 947 height 703
drag, startPoint x: 105, startPoint y: 85, endPoint x: 109, endPoint y: 79, distance: 7.2
click at [105, 85] on input "text" at bounding box center [99, 82] width 94 height 13
type input "Calendly"
click at [145, 76] on button "button" at bounding box center [152, 82] width 14 height 13
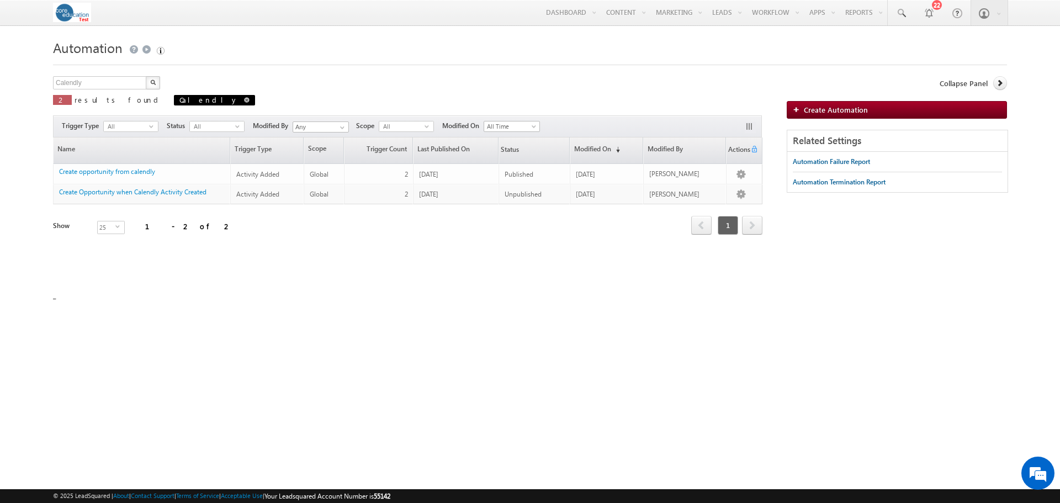
click at [244, 100] on span at bounding box center [247, 100] width 6 height 6
type input "Search Automation"
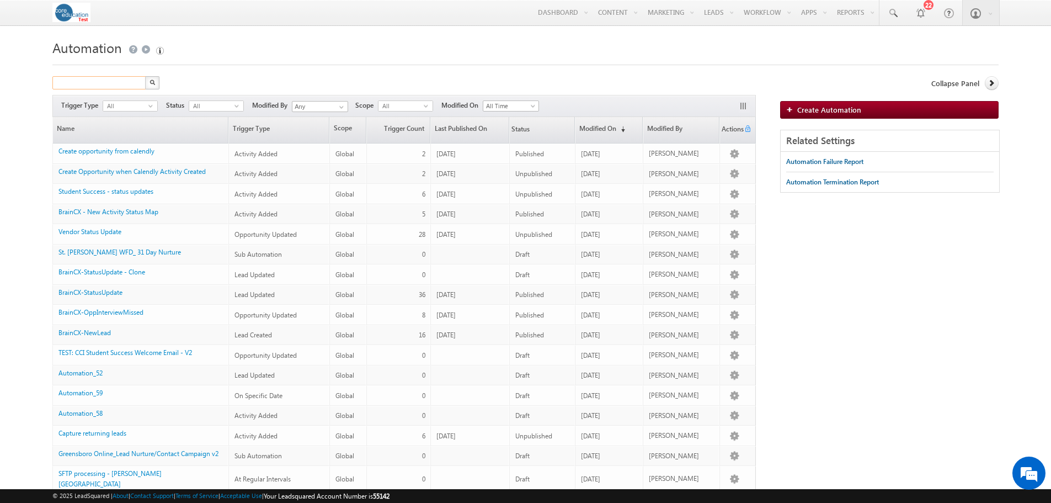
click at [118, 82] on input "text" at bounding box center [99, 82] width 94 height 13
type input "Calendly"
click at [145, 76] on button "button" at bounding box center [152, 82] width 14 height 13
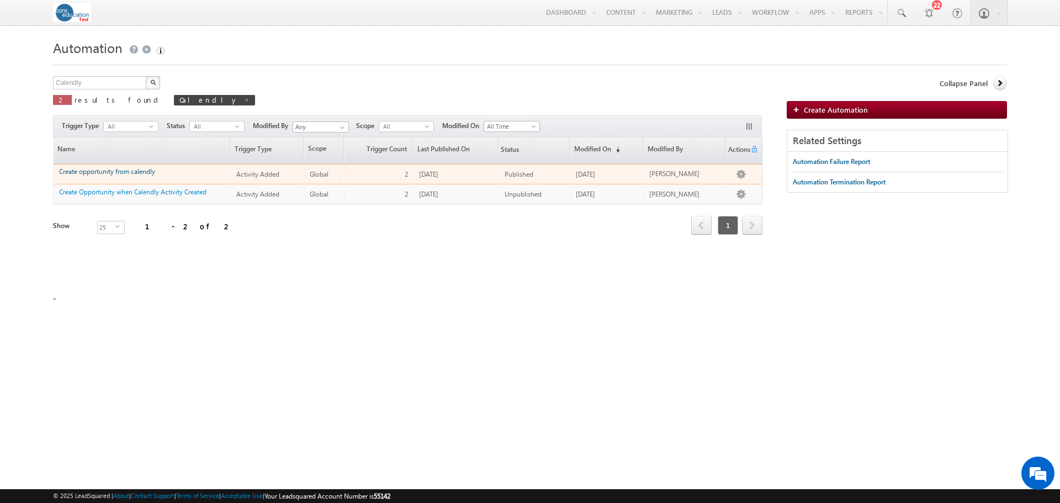
click at [129, 167] on link "Create opportunity from calendly" at bounding box center [107, 171] width 96 height 8
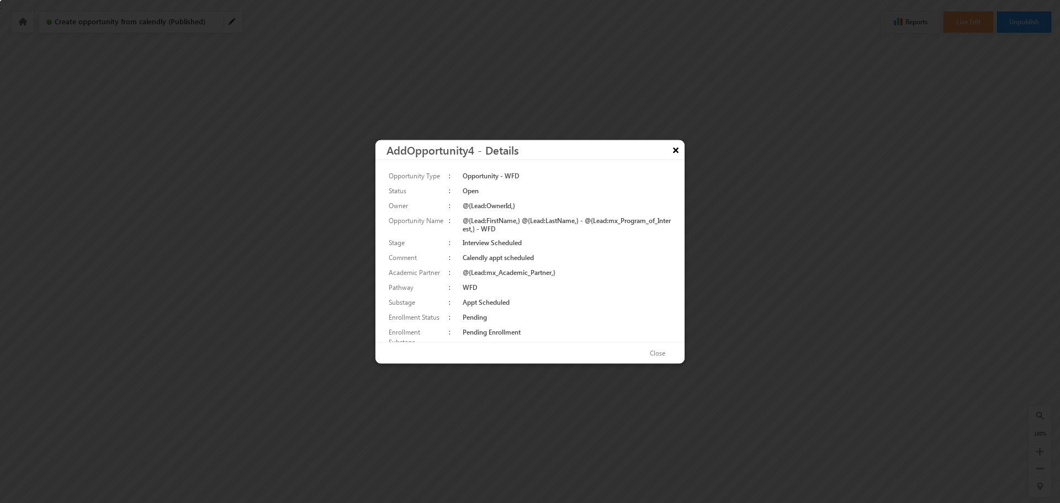
click at [677, 150] on button "×" at bounding box center [676, 149] width 18 height 19
click at [676, 153] on button "×" at bounding box center [676, 149] width 18 height 19
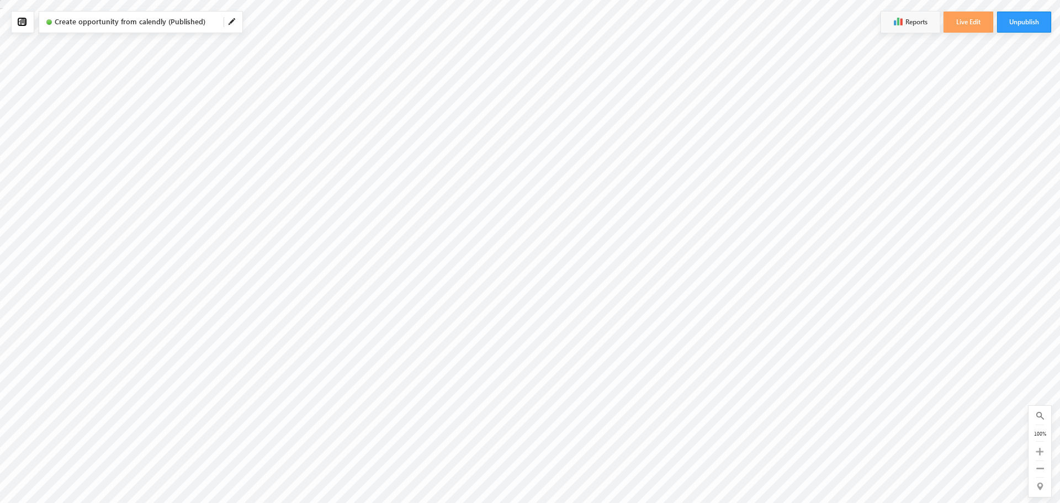
drag, startPoint x: 22, startPoint y: 24, endPoint x: 141, endPoint y: 31, distance: 120.0
click at [22, 24] on icon at bounding box center [22, 22] width 9 height 8
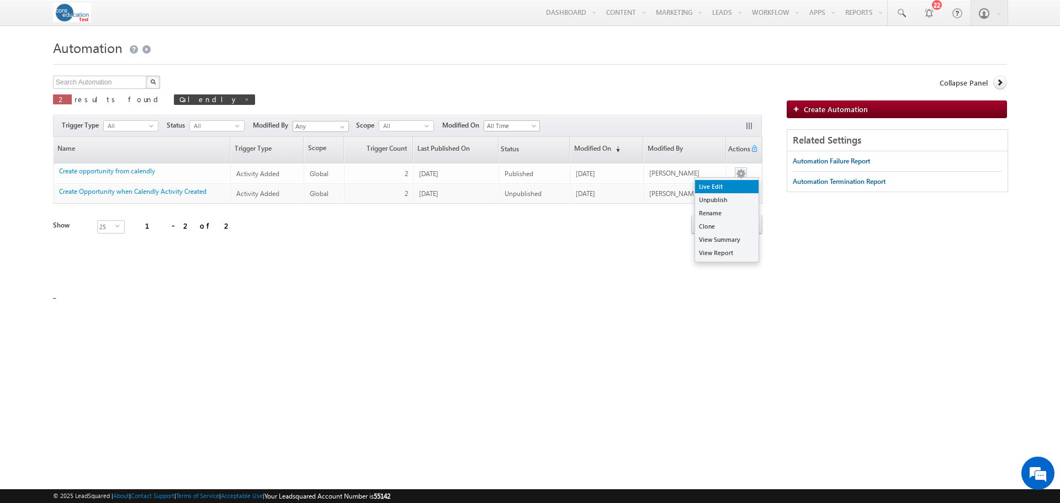
click at [726, 186] on link "Live Edit" at bounding box center [726, 186] width 63 height 13
